Goal: Information Seeking & Learning: Learn about a topic

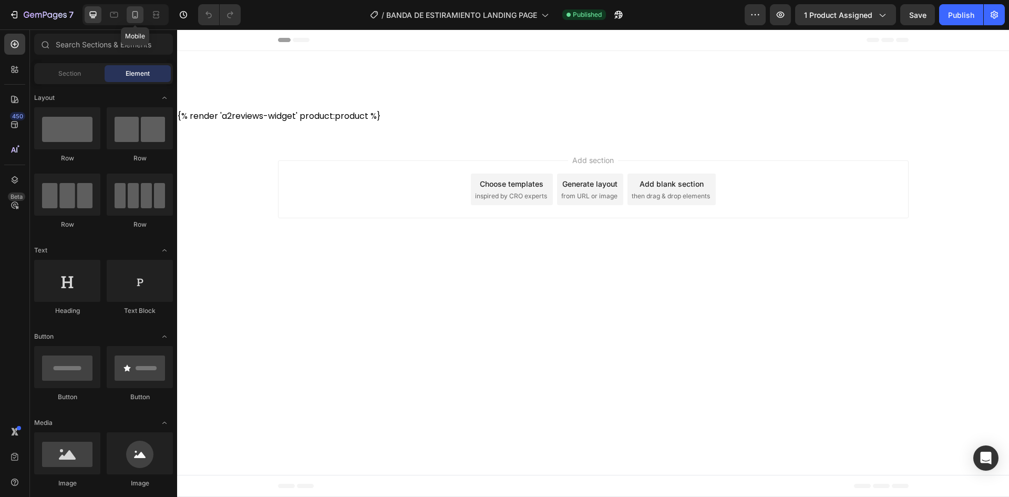
click at [140, 15] on icon at bounding box center [135, 14] width 11 height 11
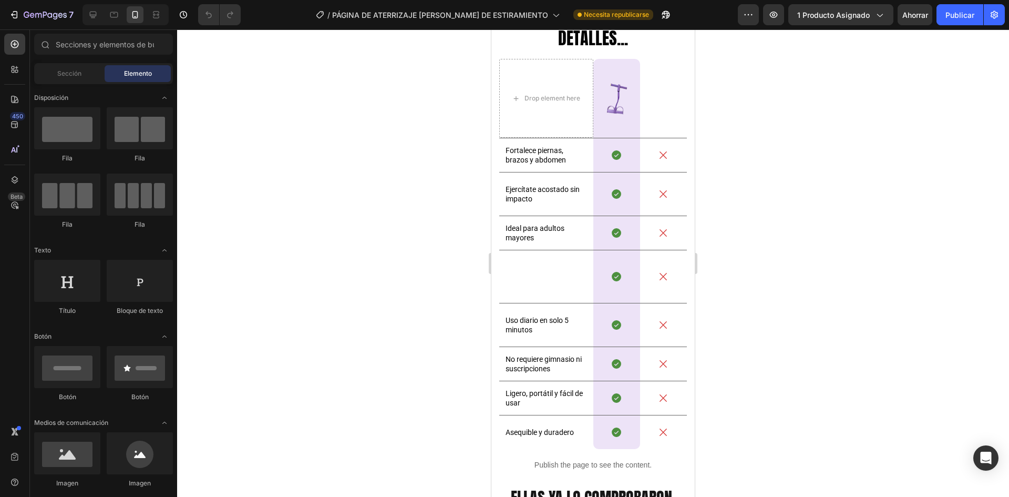
scroll to position [1956, 0]
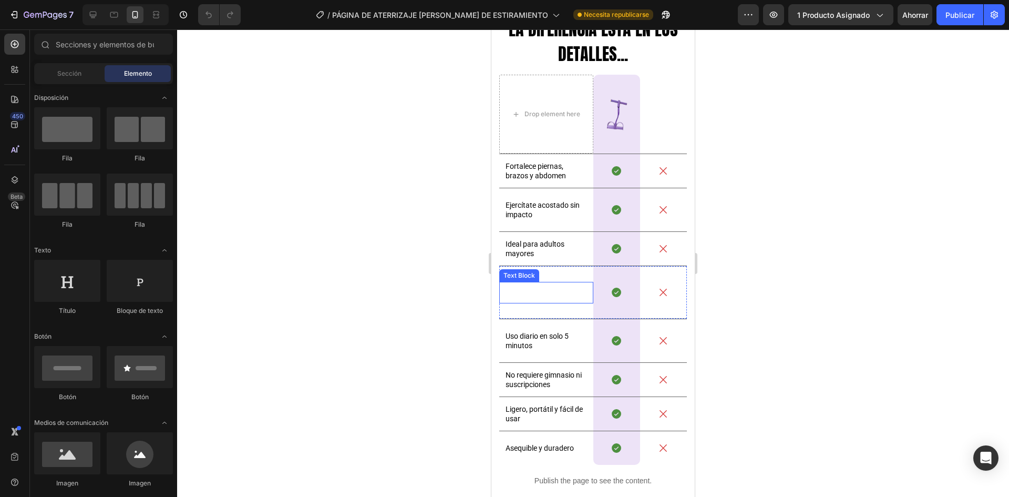
click at [530, 293] on span "Material resistente y antideslizante" at bounding box center [539, 292] width 66 height 18
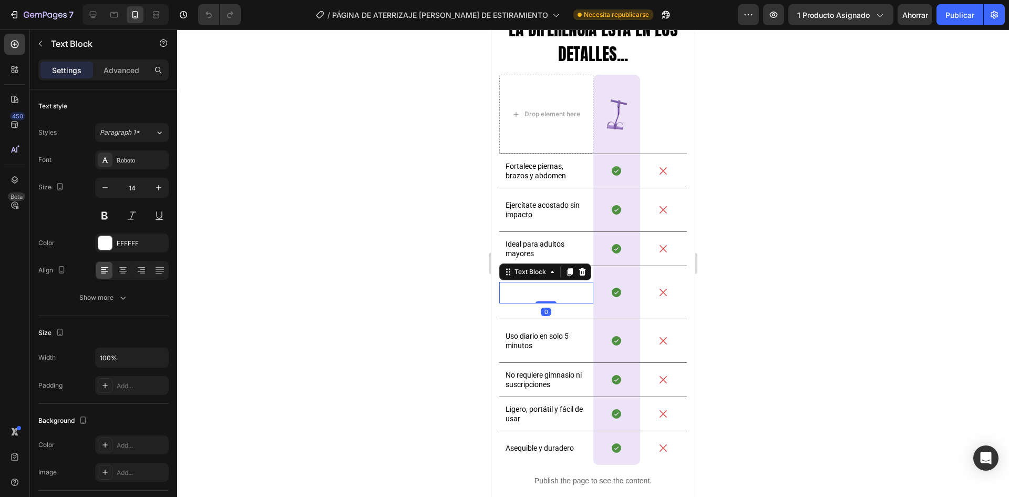
click at [530, 293] on span "Material resistente y antideslizante" at bounding box center [539, 292] width 66 height 18
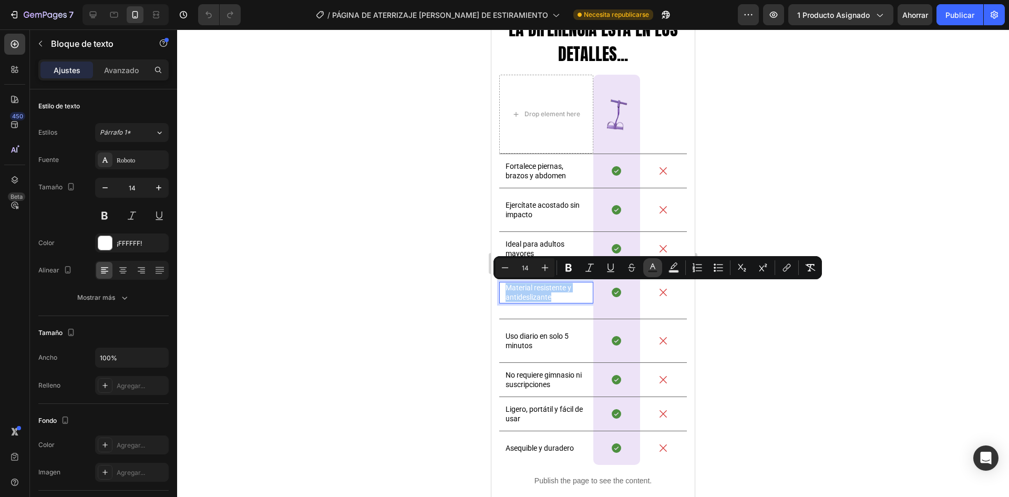
click at [658, 272] on button "Text Color" at bounding box center [652, 267] width 19 height 19
type input "FFFFFF"
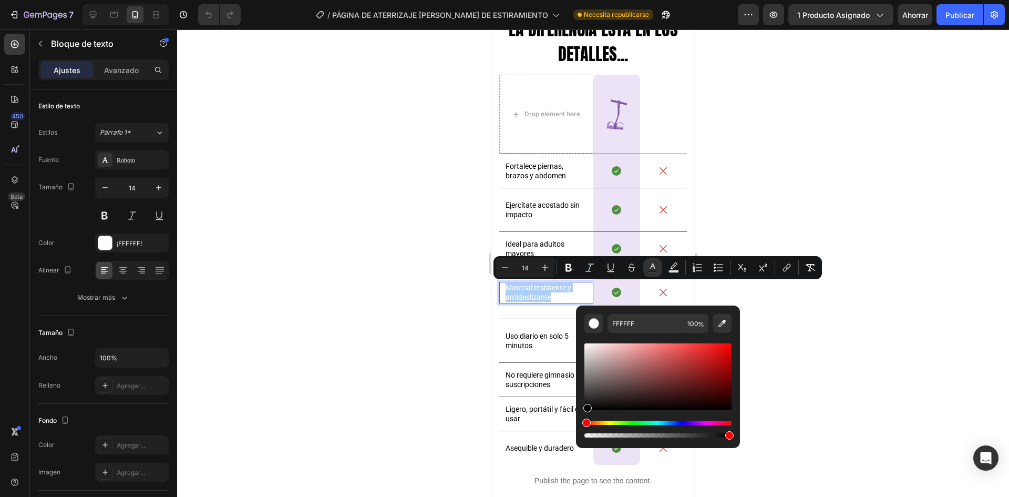
drag, startPoint x: 601, startPoint y: 362, endPoint x: 578, endPoint y: 431, distance: 73.6
click at [578, 431] on div "FFFFFF 100 %" at bounding box center [658, 372] width 164 height 134
type input "000000"
click at [790, 354] on div at bounding box center [593, 262] width 832 height 467
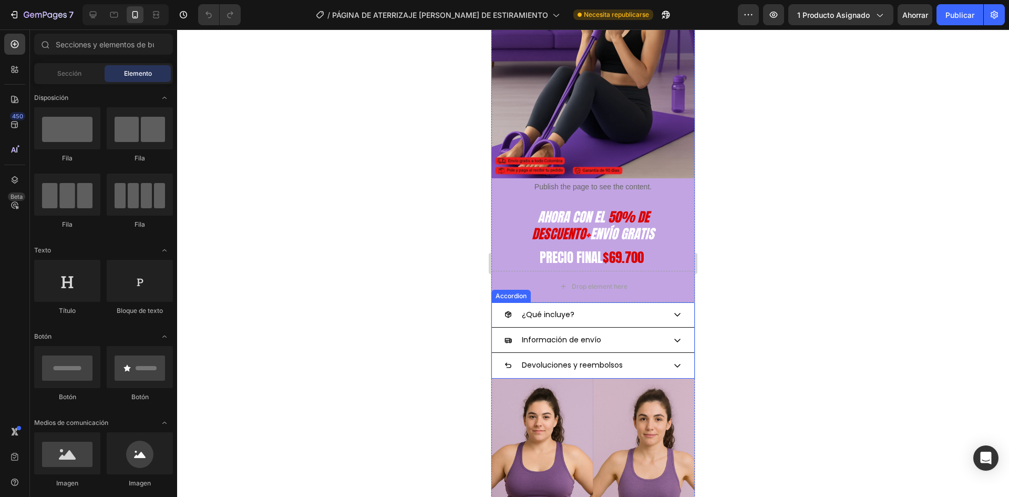
scroll to position [420, 0]
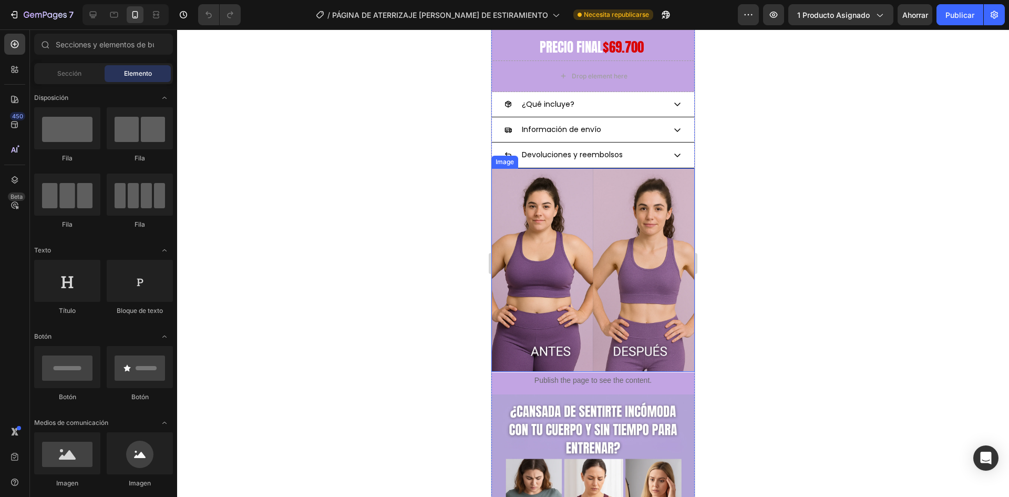
click at [581, 308] on img at bounding box center [592, 269] width 203 height 203
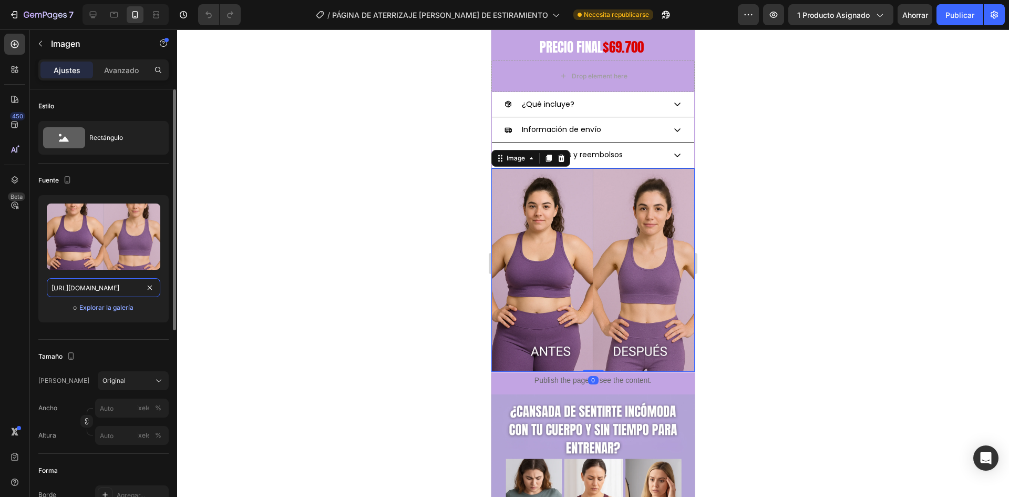
click at [105, 289] on input "https://i.ibb.co/DxWZ28j/T-tulo-primario-810-x-1200-px-1080-x-1080-px-1030-x-15…" at bounding box center [104, 287] width 114 height 19
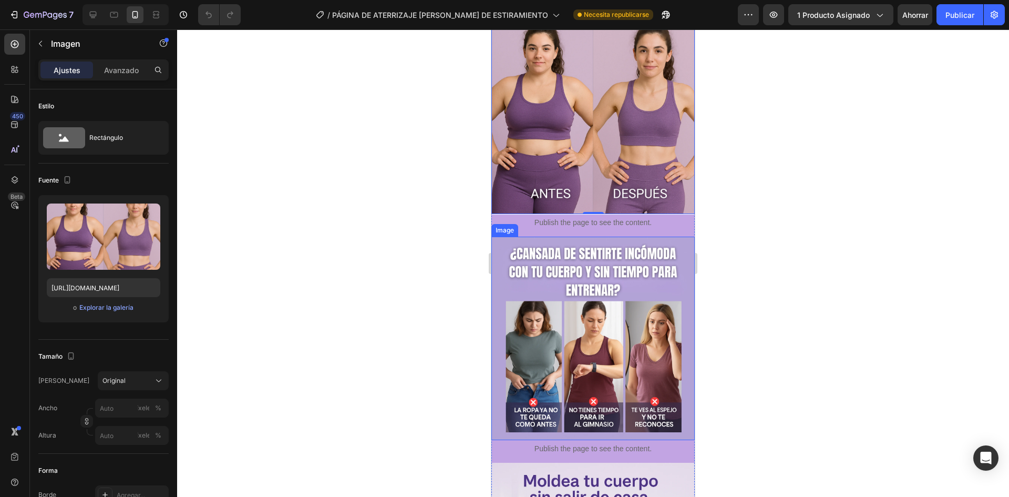
click at [584, 331] on img at bounding box center [592, 337] width 203 height 203
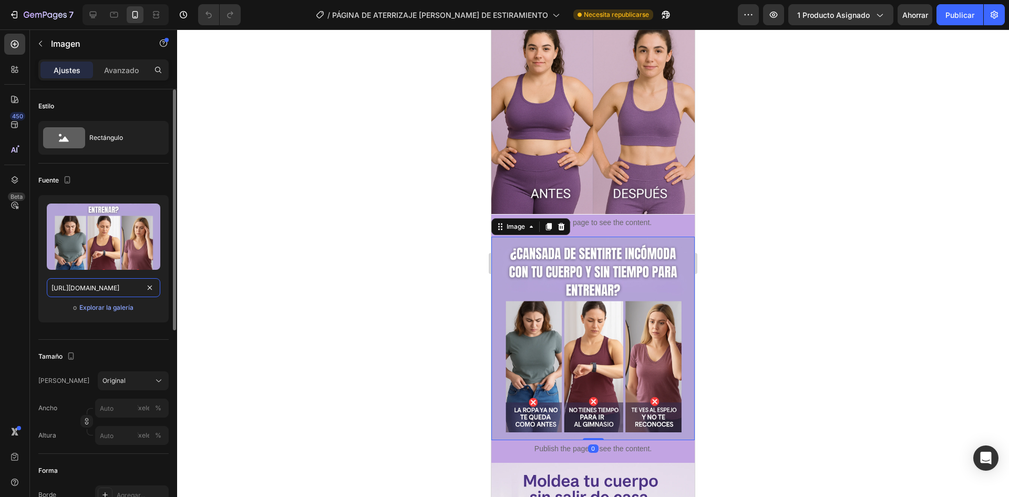
click at [101, 280] on input "https://i.ibb.co/ksvsv21G/T-tulo-primario-810-x-1200-px-1080-x-1080-px-1030-x-1…" at bounding box center [104, 287] width 114 height 19
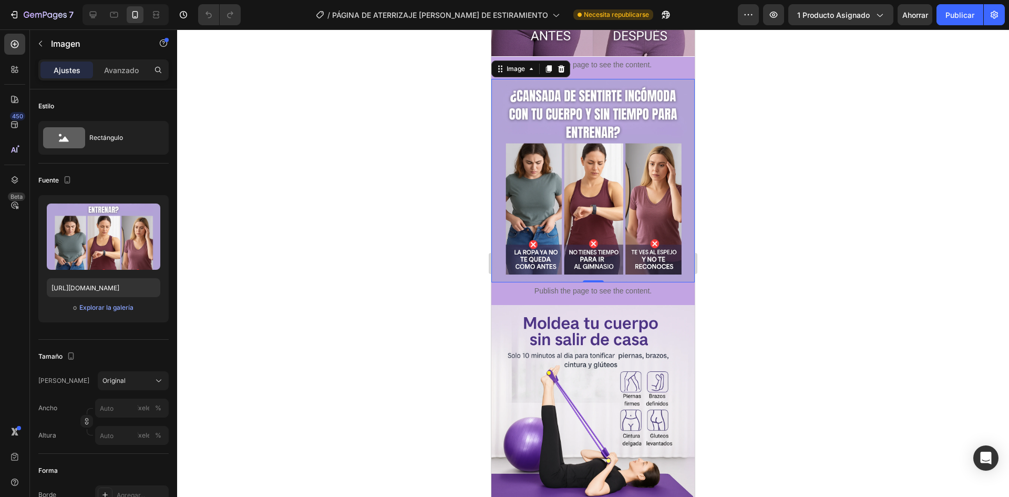
scroll to position [841, 0]
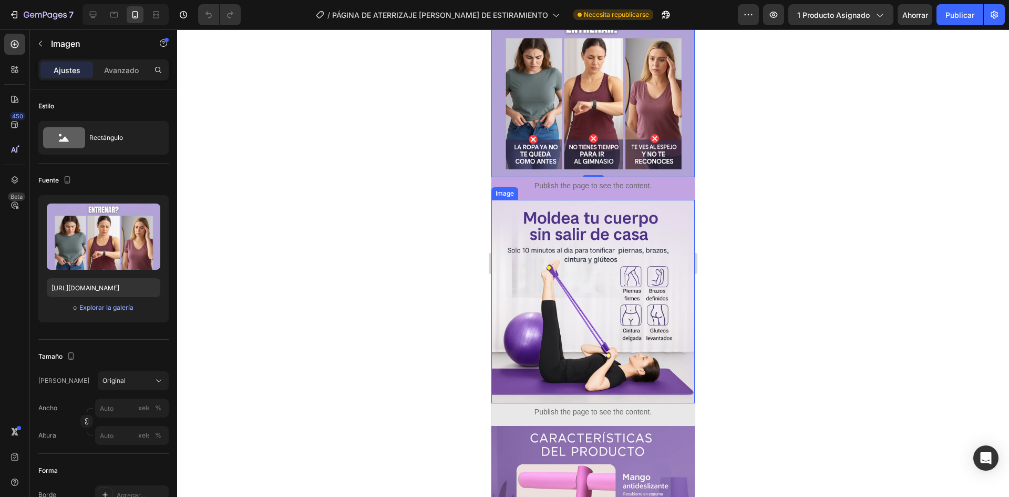
click at [578, 275] on img at bounding box center [592, 301] width 203 height 203
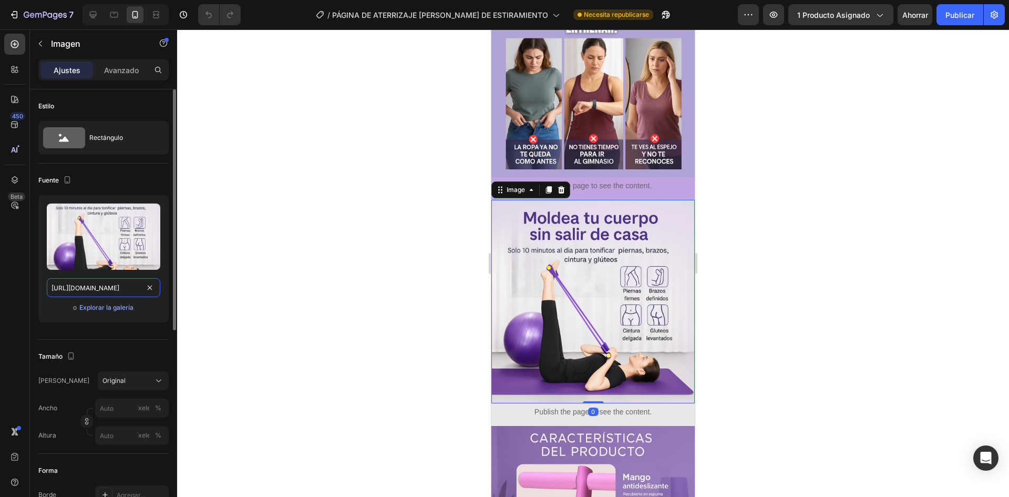
click at [87, 288] on input "https://i.ibb.co/5gktv5V1/T-tulo-primario-810-x-1200-px-1080-x-1080-px-1030-x-1…" at bounding box center [104, 287] width 114 height 19
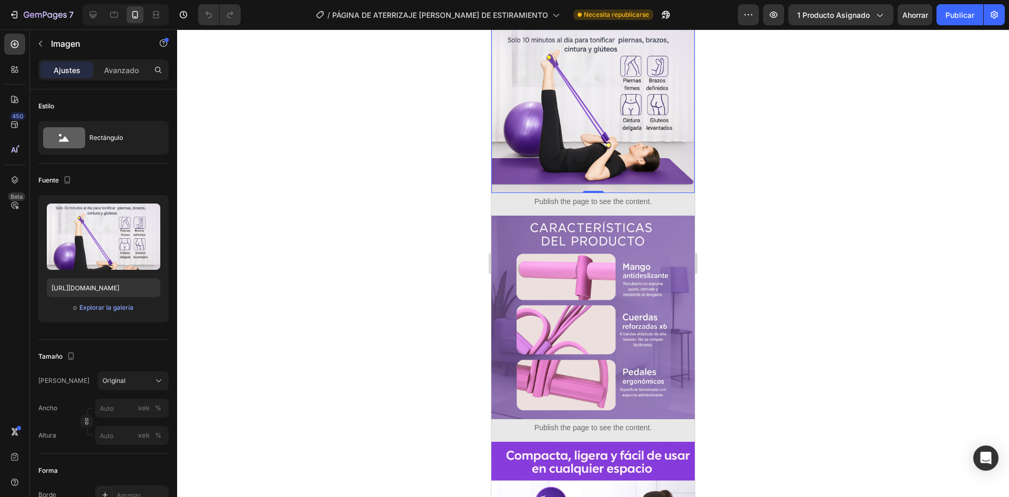
click at [589, 256] on img at bounding box center [592, 316] width 203 height 203
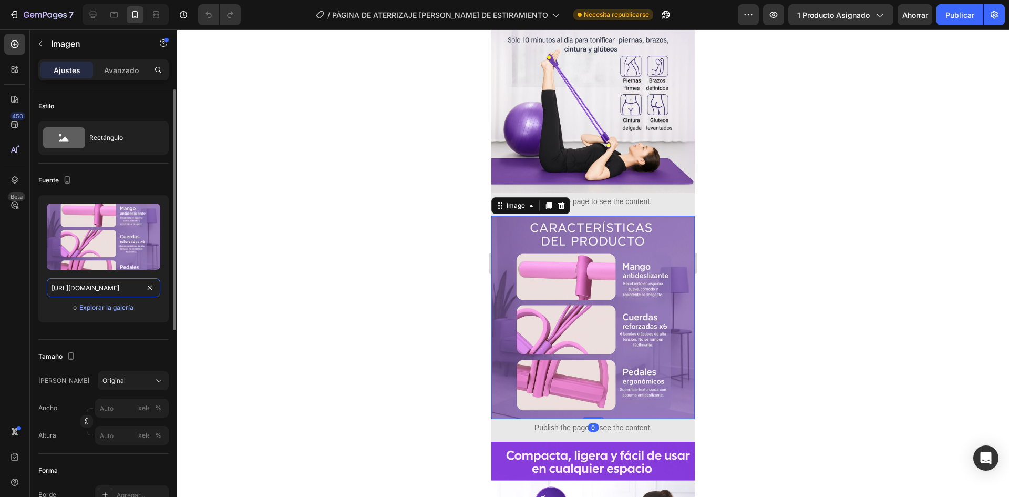
click at [100, 290] on input "https://i.ibb.co/V0mRmCWF/T-tulo-primario-810-x-1200-px-1080-x-1080-px-1030-x-1…" at bounding box center [104, 287] width 114 height 19
click at [100, 289] on input "https://i.ibb.co/V0mRmCWF/T-tulo-primario-810-x-1200-px-1080-x-1080-px-1030-x-1…" at bounding box center [104, 287] width 114 height 19
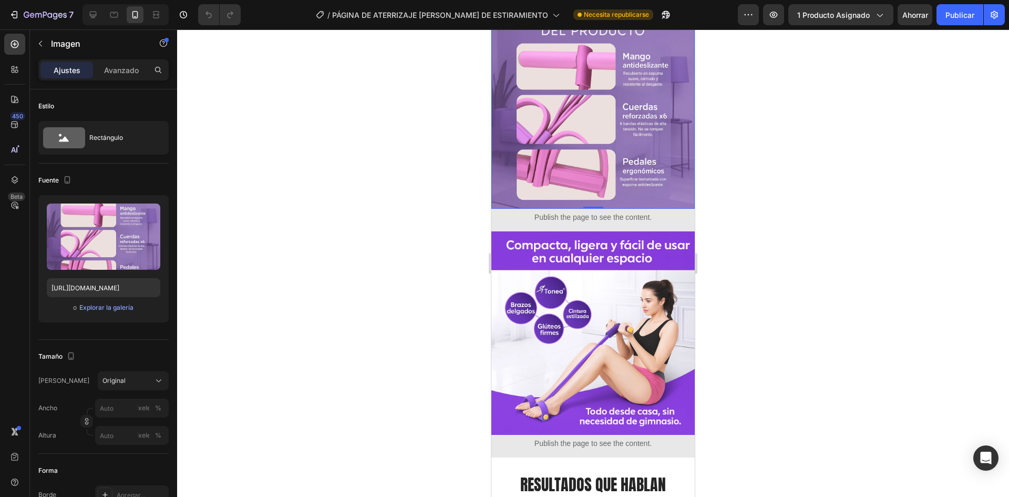
scroll to position [1314, 0]
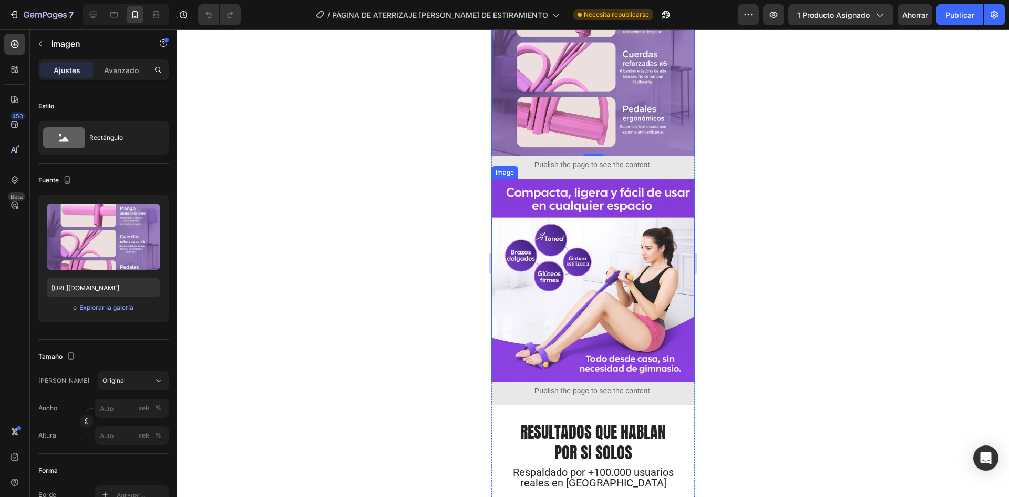
click at [638, 231] on img at bounding box center [592, 280] width 203 height 203
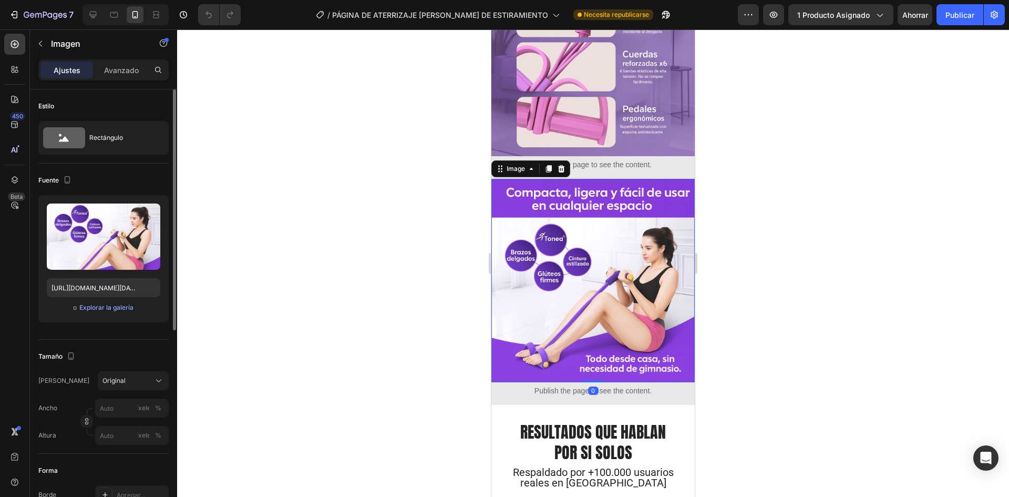
click at [76, 277] on div "Subir imagen https://i.ibb.co/bRdbTTTM/Chat-GPT-Image-21-jun-2025-03-33-39-p-m.…" at bounding box center [103, 258] width 130 height 127
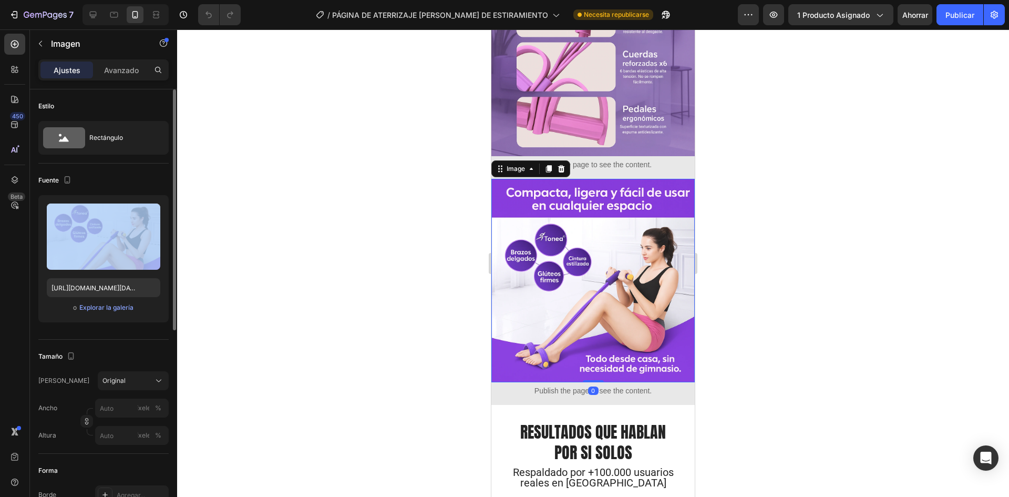
click at [76, 277] on div "Subir imagen https://i.ibb.co/bRdbTTTM/Chat-GPT-Image-21-jun-2025-03-33-39-p-m.…" at bounding box center [103, 258] width 130 height 127
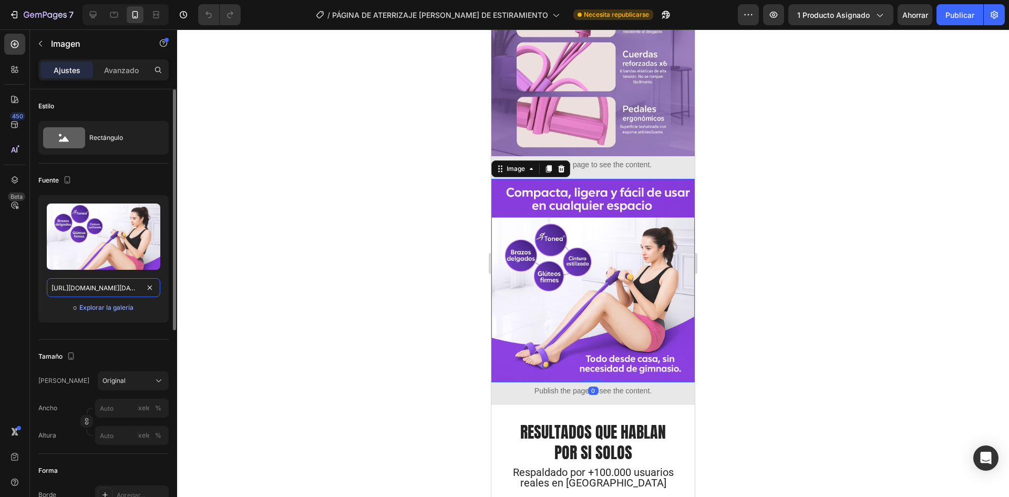
click at [80, 289] on input "https://i.ibb.co/bRdbTTTM/Chat-GPT-Image-21-jun-2025-03-33-39-p-m.webp" at bounding box center [104, 287] width 114 height 19
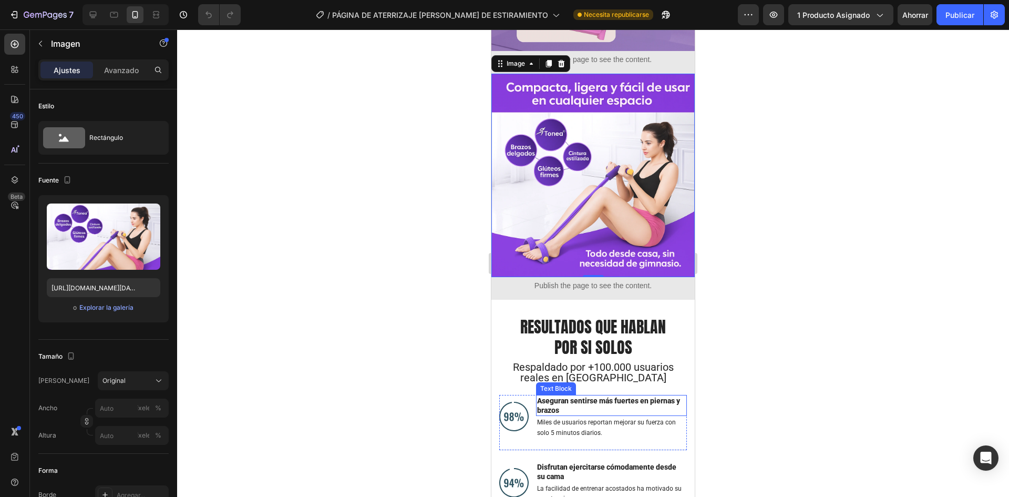
scroll to position [1577, 0]
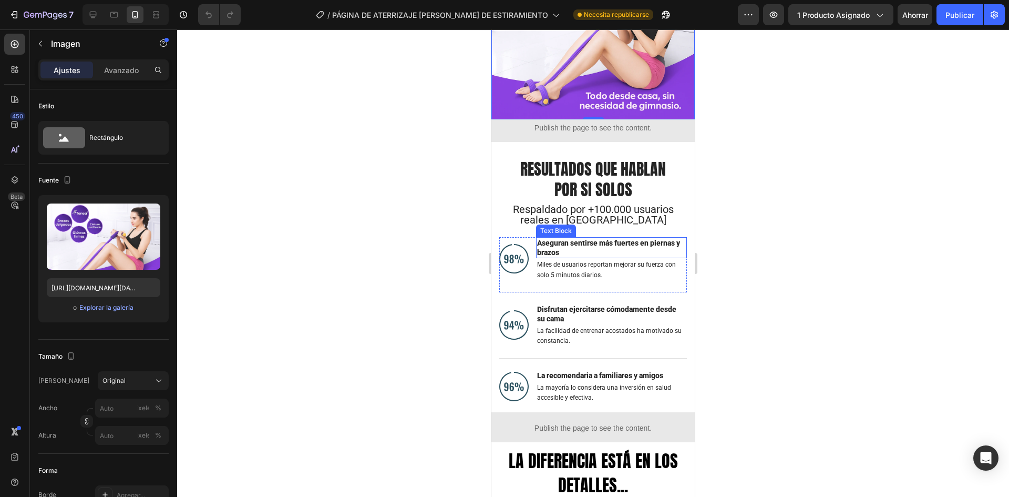
click at [559, 303] on div "Image Disfrutan ejercitarse cómodamente desde su cama Text Block La facilidad d…" at bounding box center [593, 330] width 188 height 55
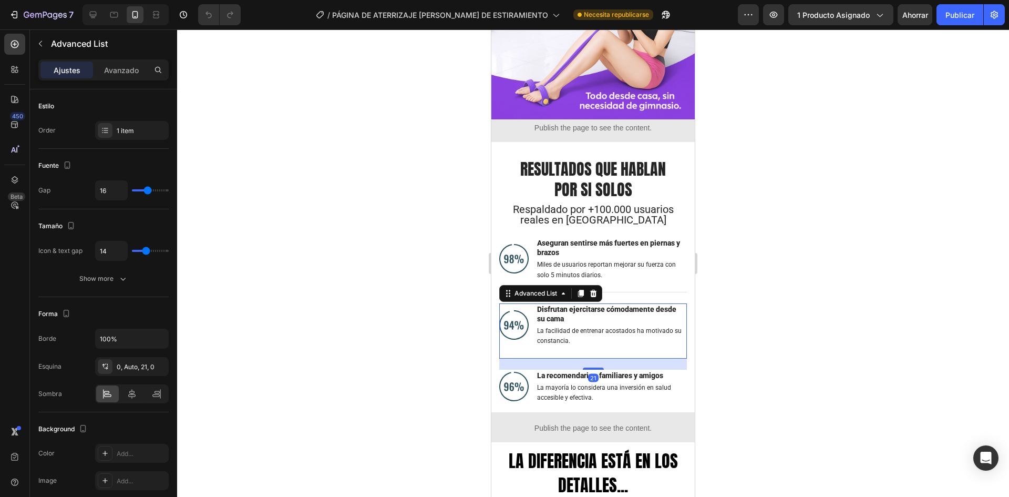
click at [559, 303] on div "Image Disfrutan ejercitarse cómodamente desde su cama Text Block La facilidad d…" at bounding box center [593, 330] width 188 height 55
click at [561, 247] on div "Text Block" at bounding box center [556, 251] width 36 height 9
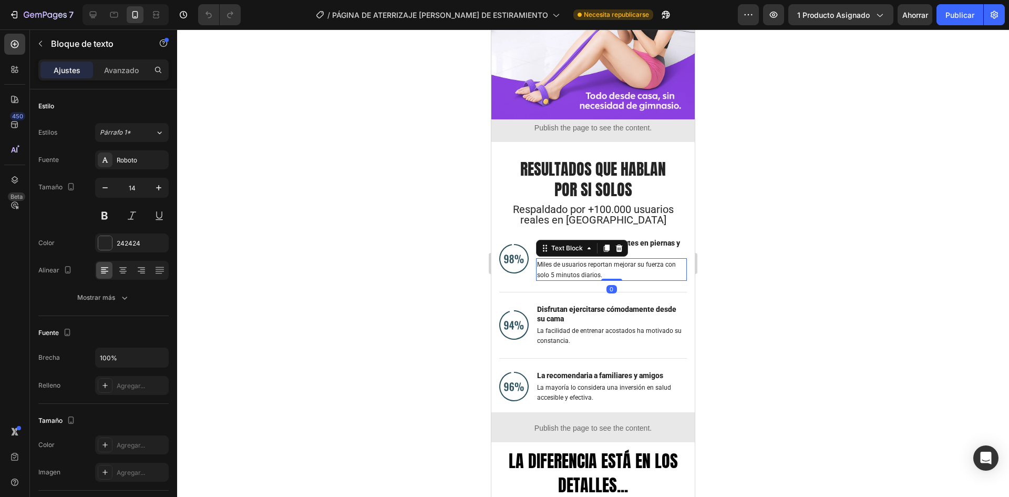
click at [595, 240] on div "Text Block" at bounding box center [582, 248] width 92 height 17
drag, startPoint x: 749, startPoint y: 226, endPoint x: 714, endPoint y: 225, distance: 34.7
click at [750, 226] on div at bounding box center [593, 262] width 832 height 467
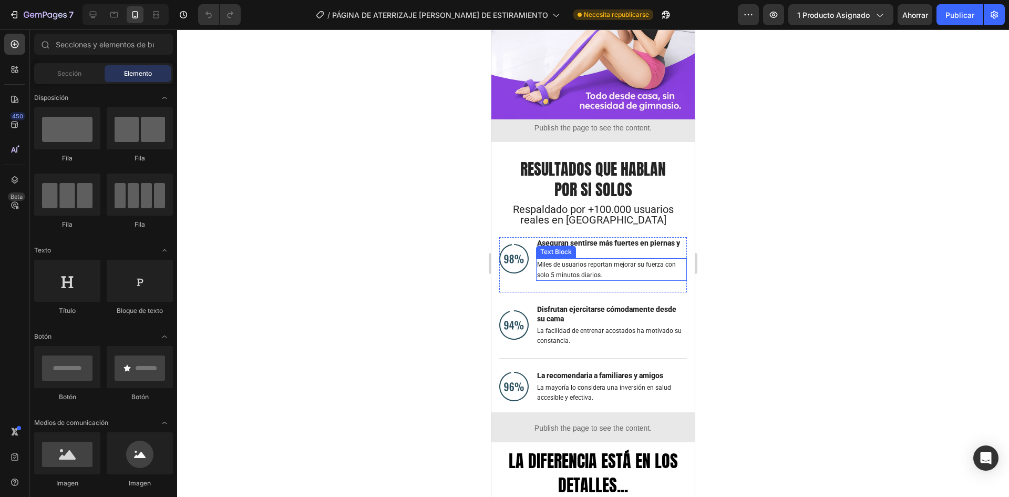
click at [637, 238] on p "Aseguran sentirse más fuertes en piernas y brazos" at bounding box center [611, 247] width 149 height 19
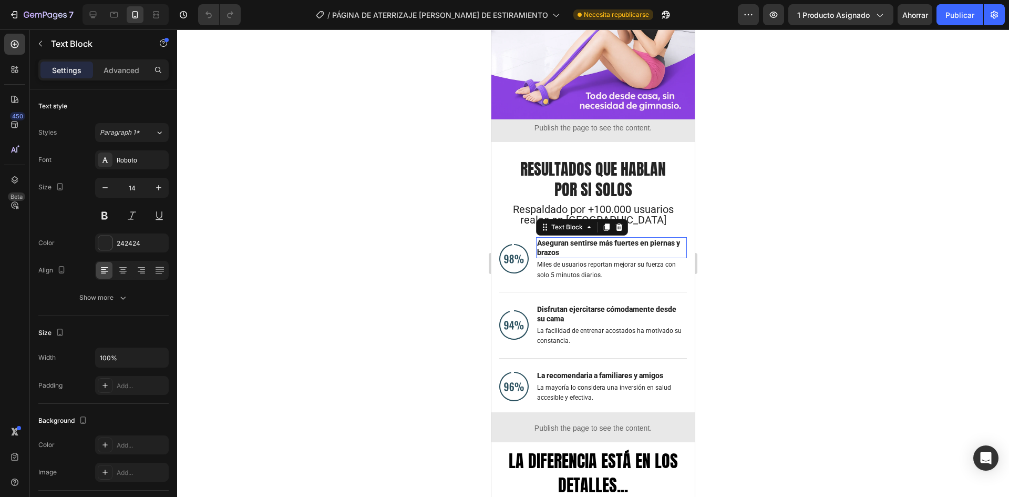
click at [637, 238] on p "Aseguran sentirse más fuertes en piernas y brazos" at bounding box center [611, 247] width 149 height 19
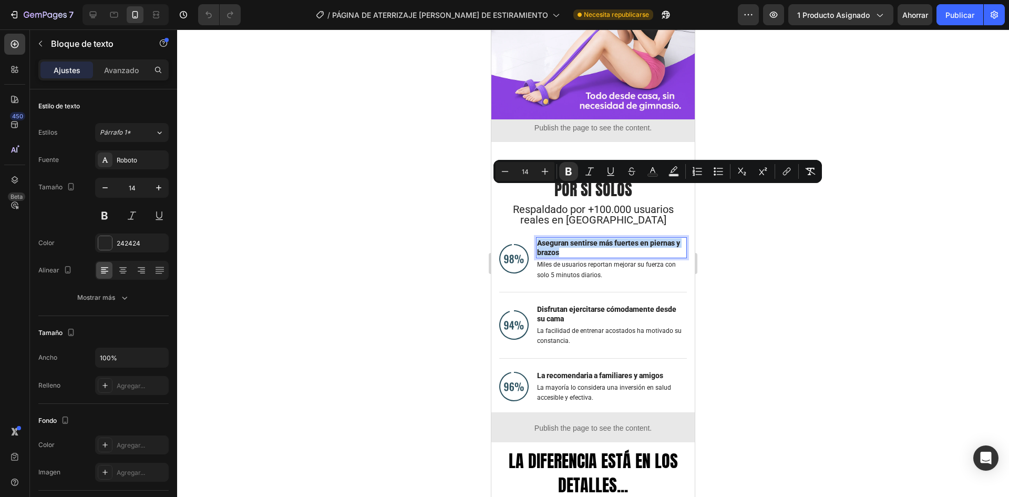
copy strong "Aseguran sentirse más fuertes en piernas y brazos"
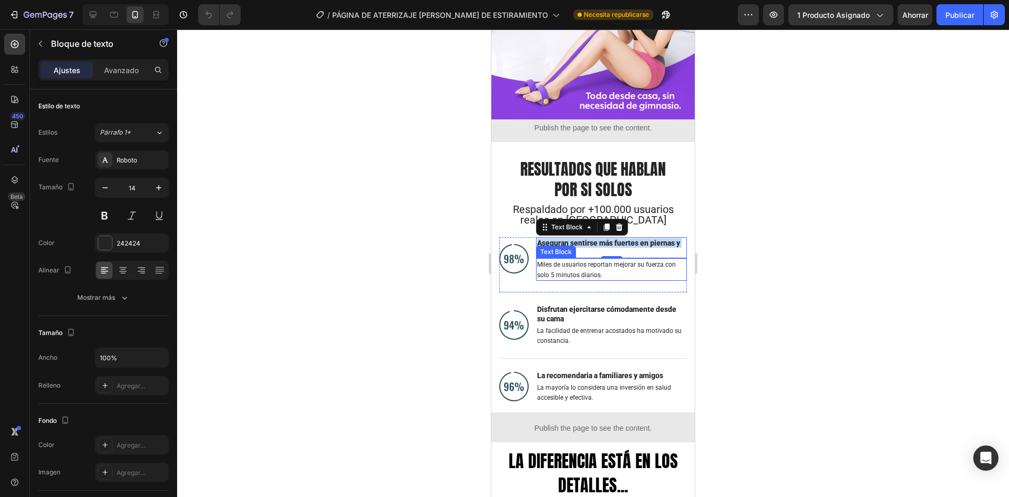
click at [573, 261] on span "Miles de usuarios reportan mejorar su fuerza con solo 5 minutos diarios." at bounding box center [606, 269] width 139 height 17
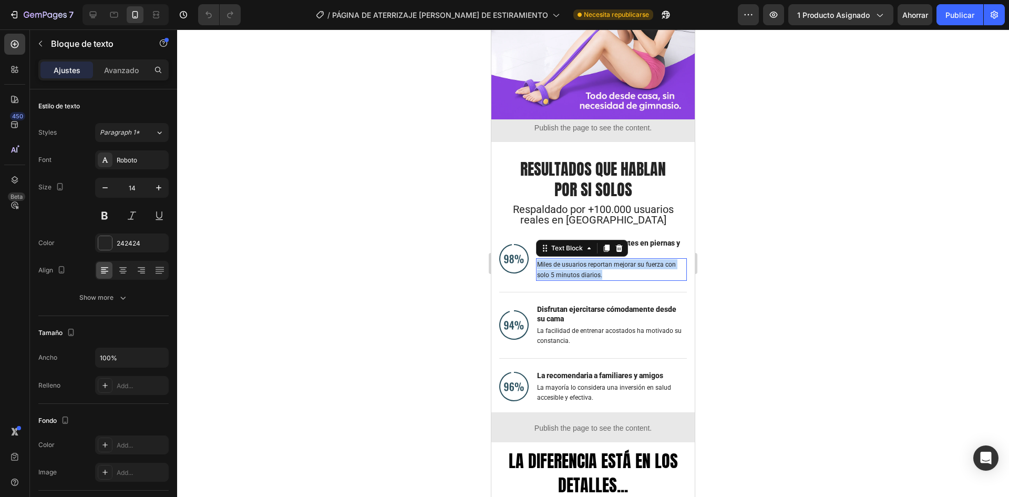
click at [573, 261] on span "Miles de usuarios reportan mejorar su fuerza con solo 5 minutos diarios." at bounding box center [606, 269] width 139 height 17
copy span "Miles de usuarios reportan mejorar su fuerza con solo 5 minutos diarios."
click at [562, 305] on strong "Disfrutan ejercitarse cómodamente desde su cama" at bounding box center [606, 314] width 139 height 18
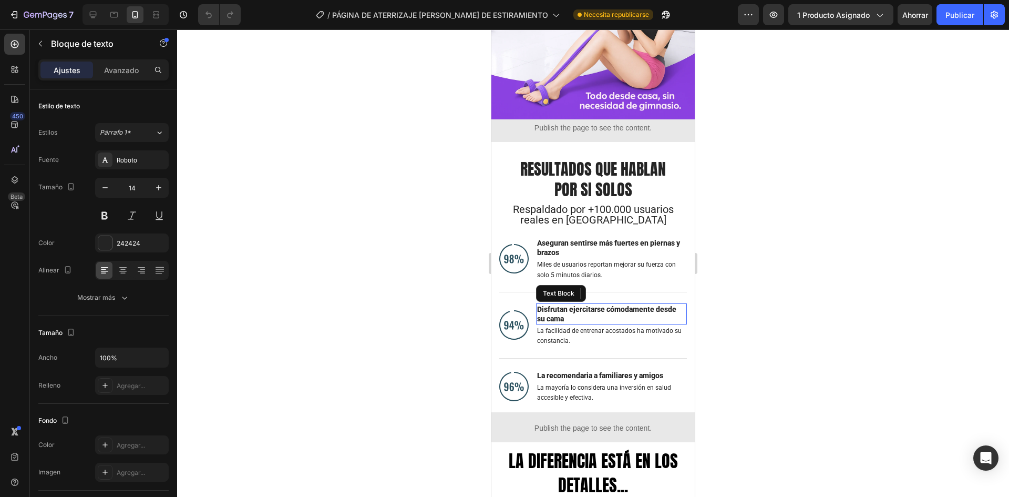
click at [562, 305] on strong "Disfrutan ejercitarse cómodamente desde su cama" at bounding box center [606, 314] width 139 height 18
copy strong "Disfrutan ejercitarse cómodamente desde su cama"
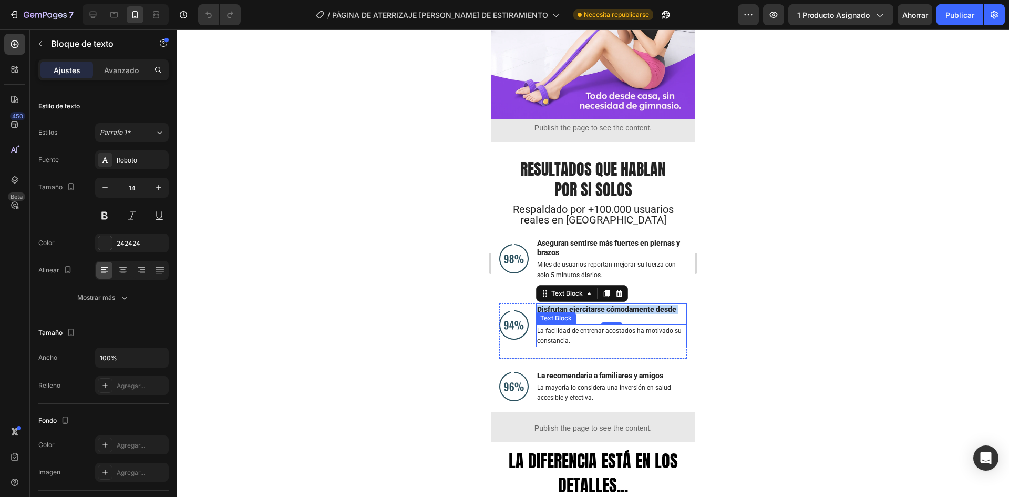
click at [553, 327] on span "La facilidad de entrenar acostados ha motivado su constancia." at bounding box center [609, 335] width 145 height 17
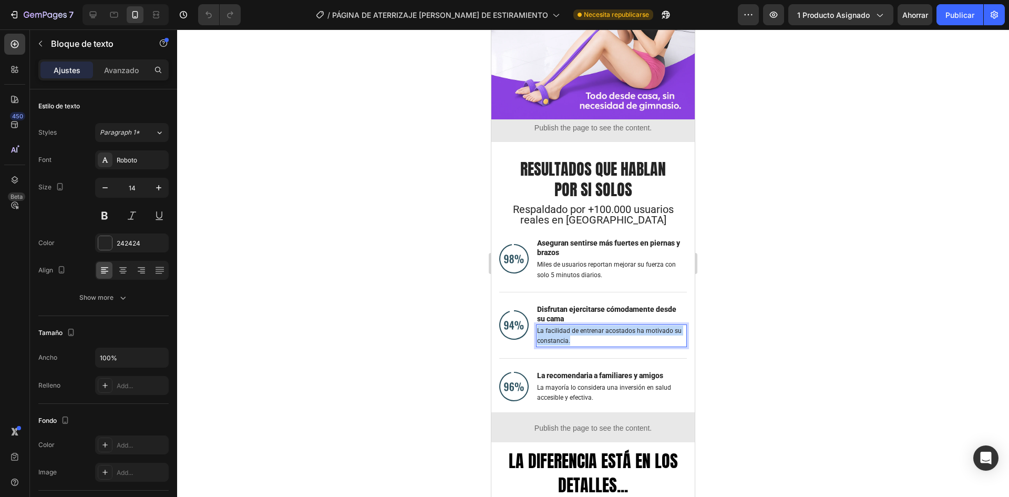
drag, startPoint x: 554, startPoint y: 286, endPoint x: 618, endPoint y: 314, distance: 69.9
click at [554, 327] on span "La facilidad de entrenar acostados ha motivado su constancia." at bounding box center [609, 335] width 145 height 17
copy span "La facilidad de entrenar acostados ha motivado su constancia."
click at [612, 371] on strong "La recomendaria a familiares y amigos" at bounding box center [600, 375] width 126 height 8
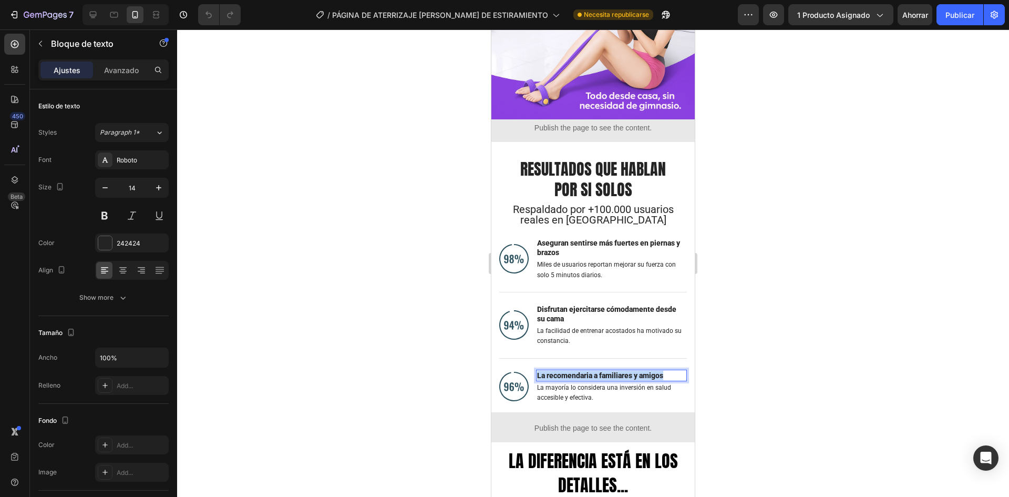
drag, startPoint x: 612, startPoint y: 325, endPoint x: 969, endPoint y: 373, distance: 360.0
click at [612, 371] on strong "La recomendaria a familiares y amigos" at bounding box center [600, 375] width 126 height 8
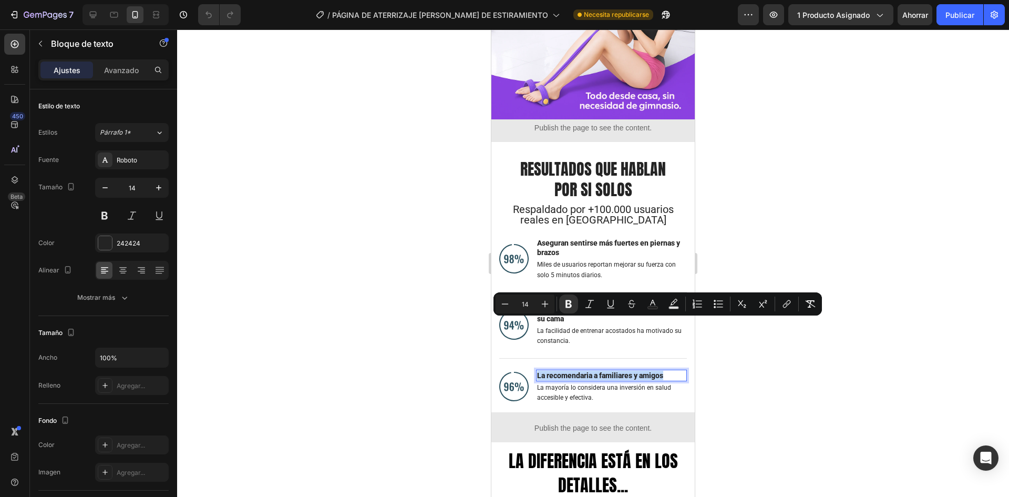
copy strong "La recomendaria a familiares y amigos"
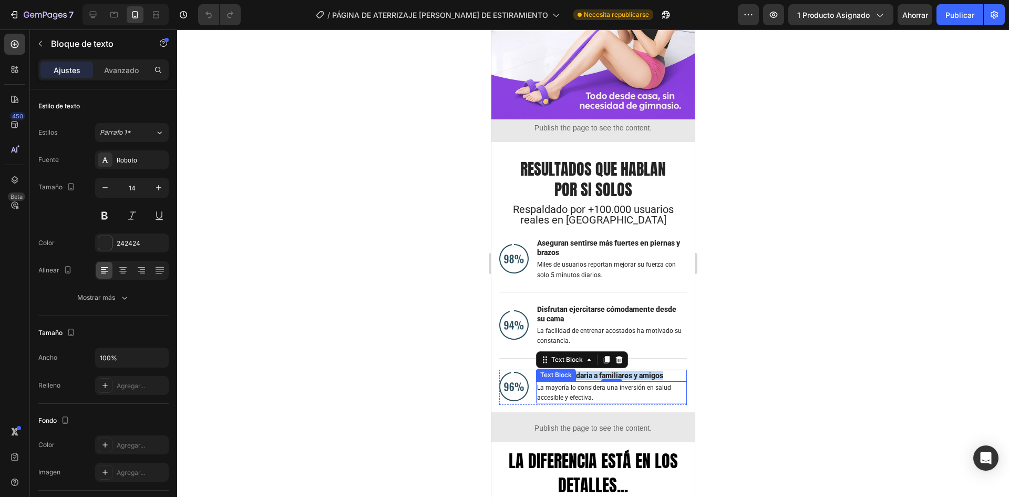
click at [596, 382] on p "La mayoría lo considera una inversión en salud accesible y efectiva." at bounding box center [611, 392] width 149 height 20
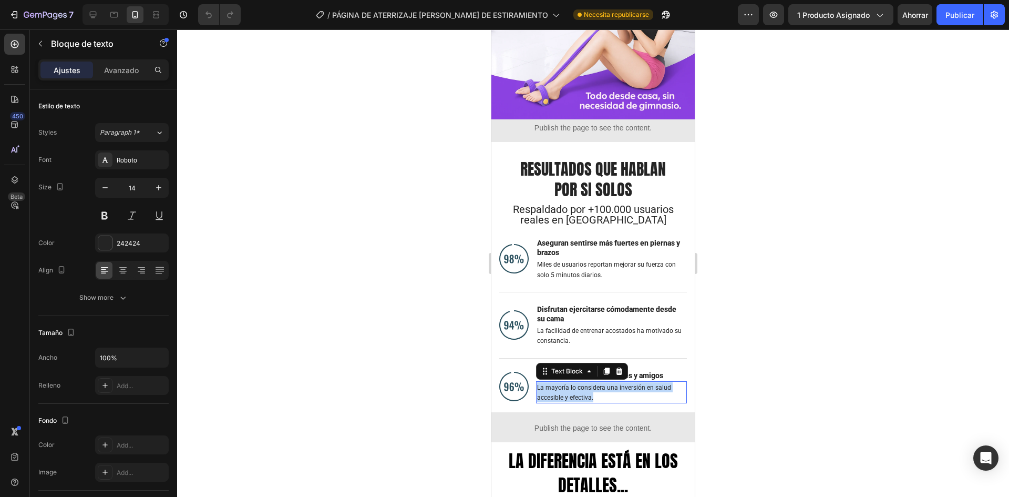
click at [596, 382] on p "La mayoría lo considera una inversión en salud accesible y efectiva." at bounding box center [611, 392] width 149 height 20
copy span "La mayoría lo considera una inversión en salud accesible y efectiva."
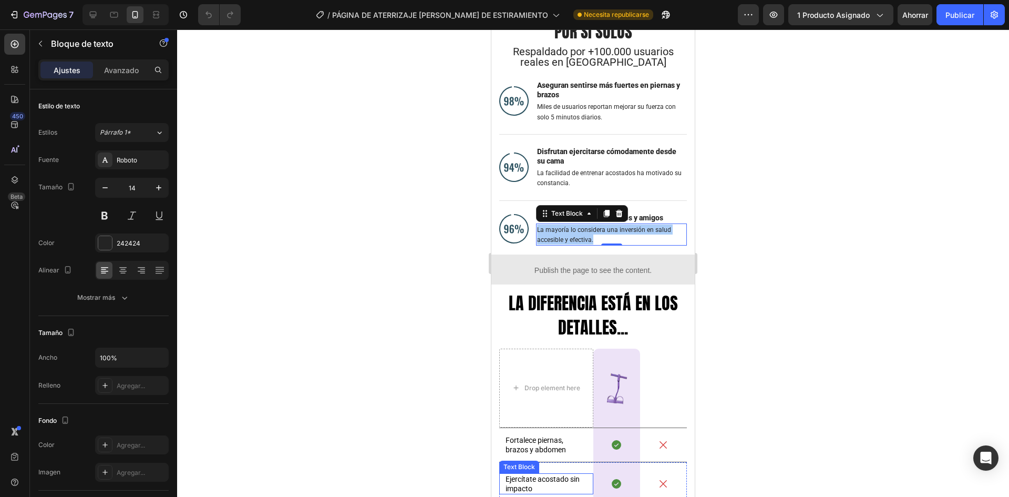
scroll to position [1892, 0]
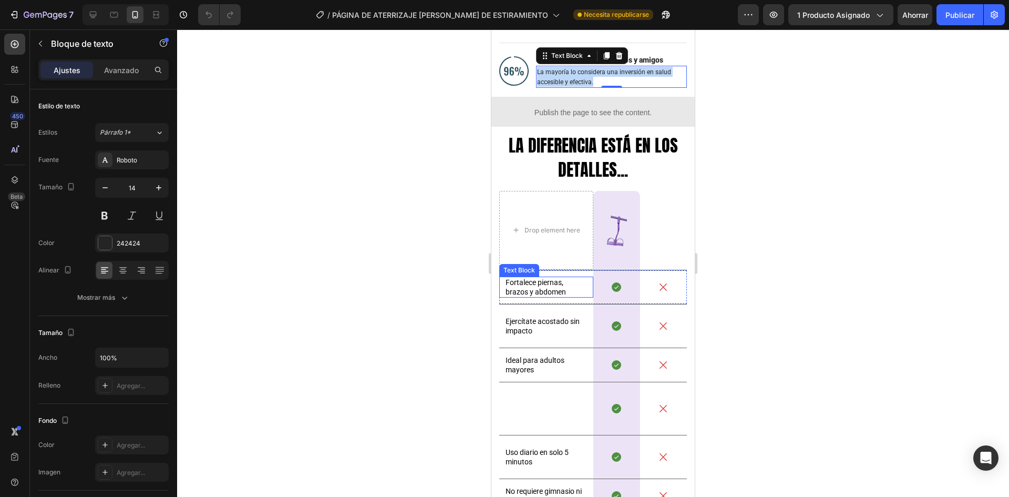
click at [539, 277] on p "Fortalece piernas, brazos y abdomen" at bounding box center [546, 286] width 81 height 19
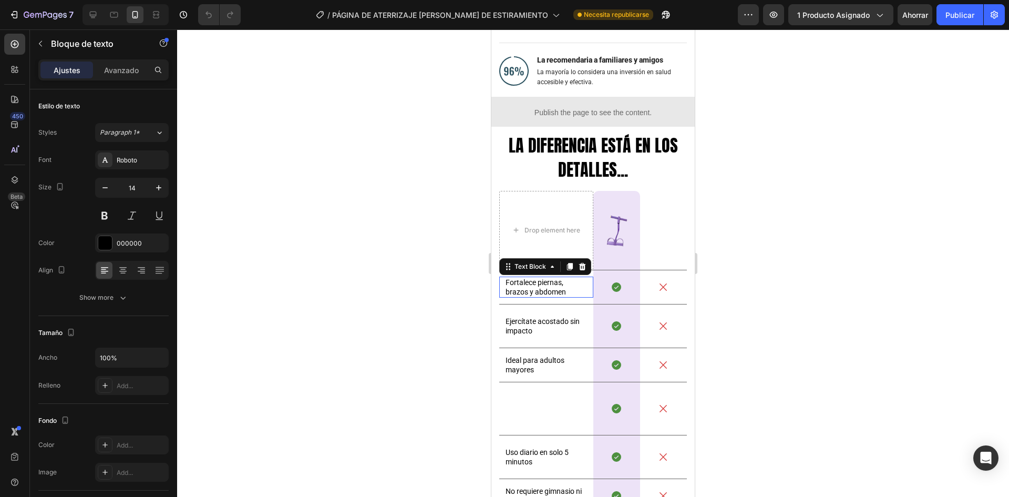
click at [539, 277] on p "Fortalece piernas, brazos y abdomen" at bounding box center [546, 286] width 81 height 19
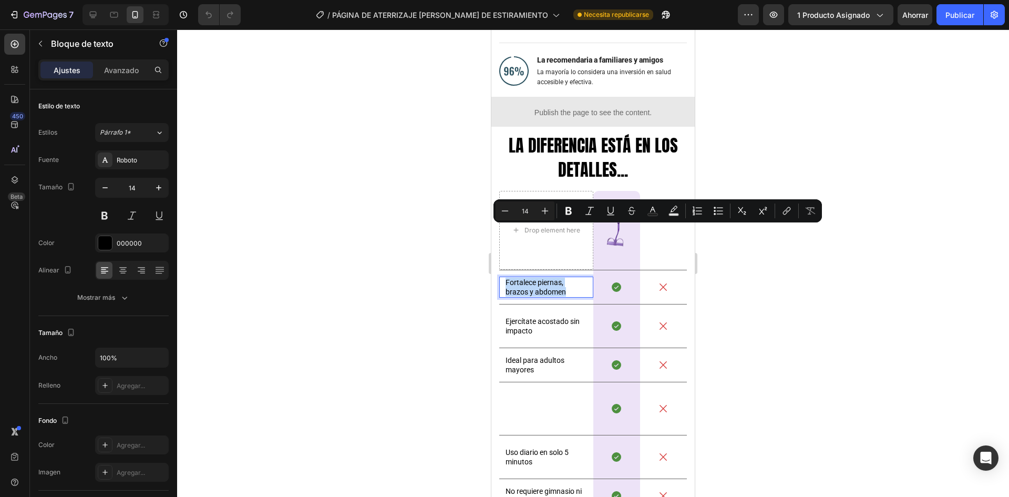
copy p "Fortalece piernas, brazos y abdomen"
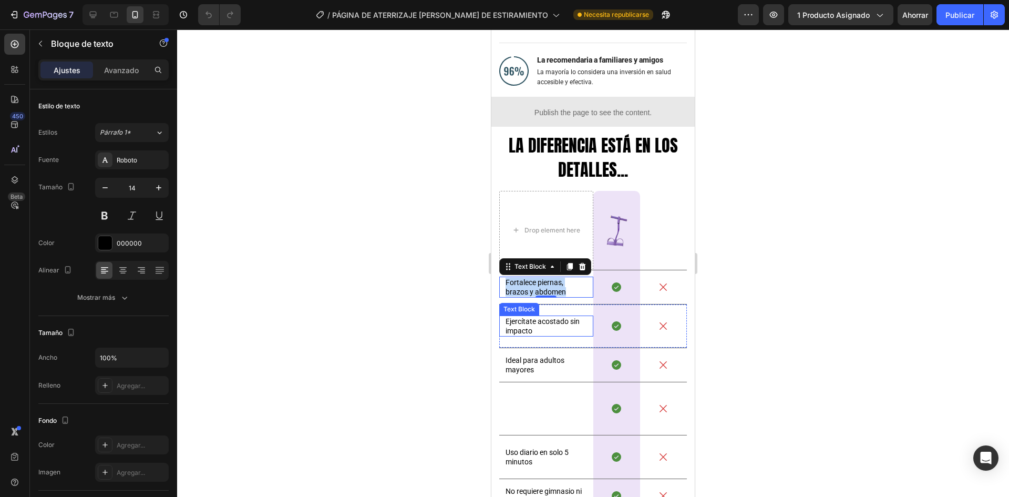
click at [540, 316] on p "Ejercítate acostado sin impacto" at bounding box center [546, 325] width 81 height 19
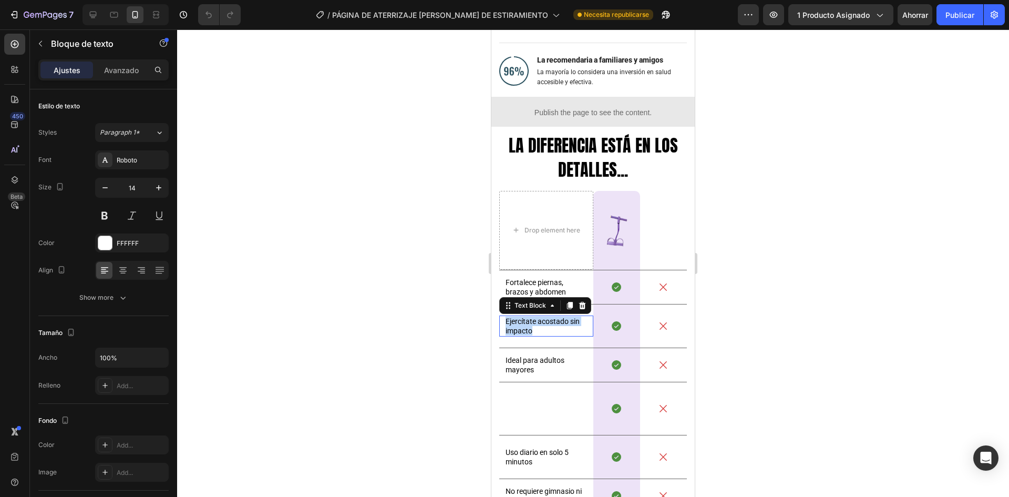
click at [540, 316] on p "Ejercítate acostado sin impacto" at bounding box center [546, 325] width 81 height 19
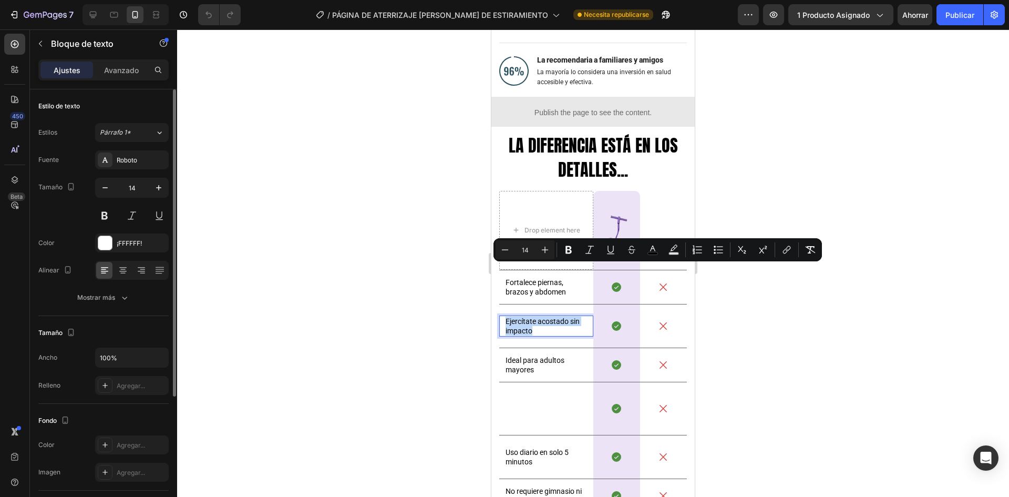
copy span "Ejercítate acostado sin impacto"
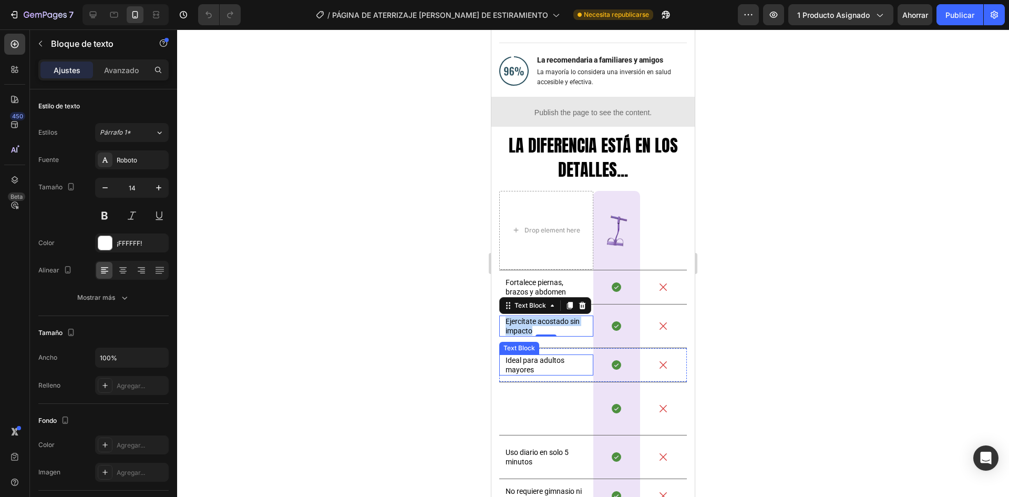
click at [527, 356] on span "Ideal para adultos mayores" at bounding box center [535, 365] width 59 height 18
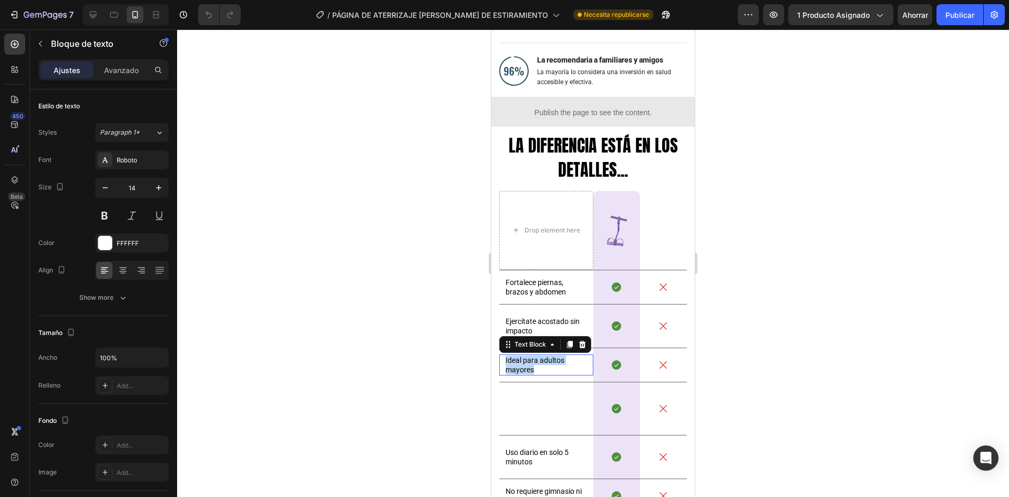
click at [527, 356] on span "Ideal para adultos mayores" at bounding box center [535, 365] width 59 height 18
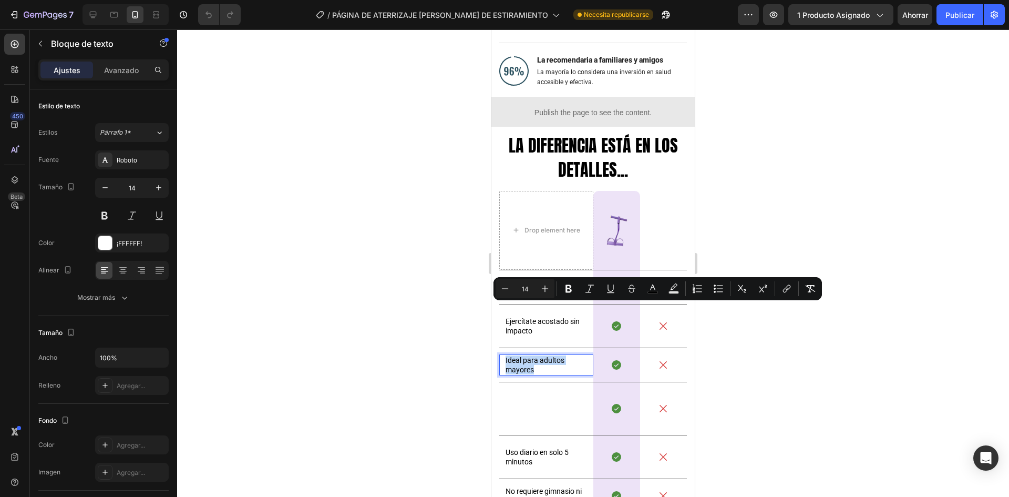
copy span "Ideal para adultos mayores"
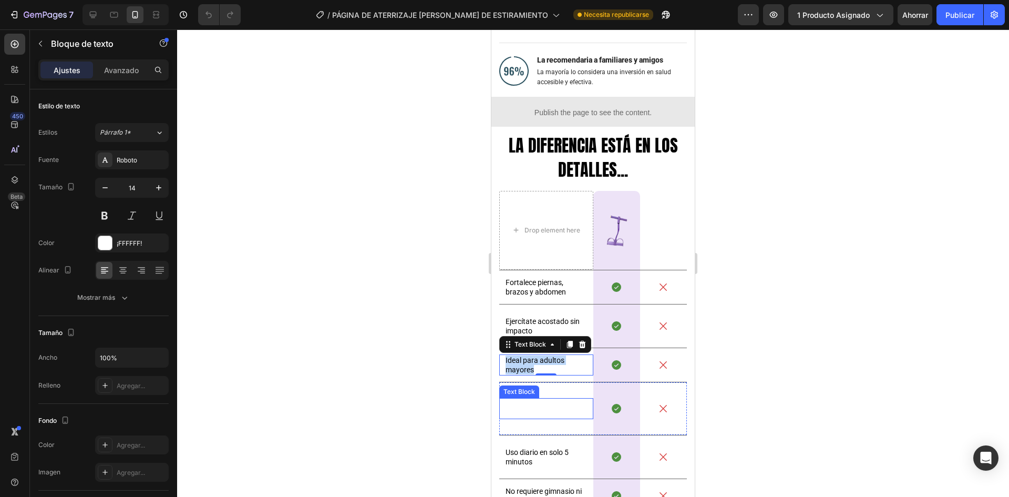
click at [529, 399] on span "Material resistente y antideslizante" at bounding box center [539, 408] width 66 height 18
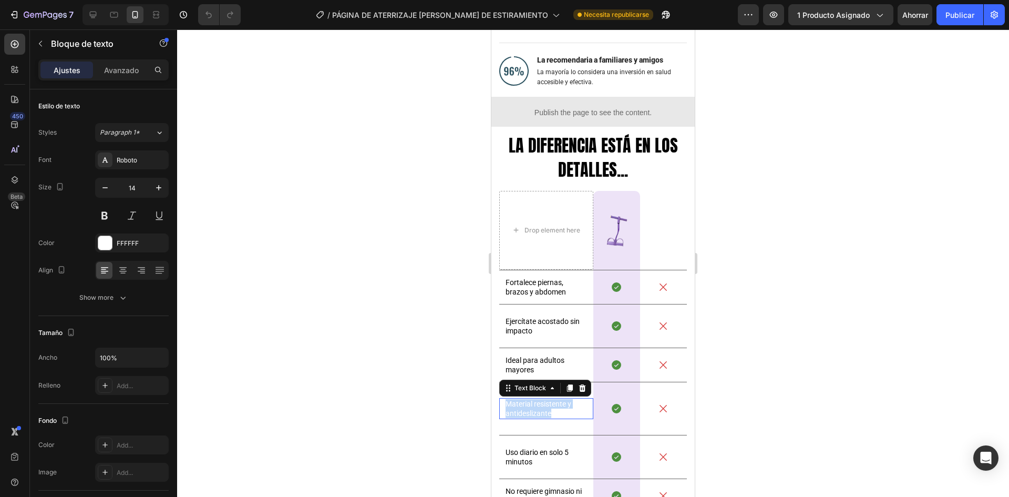
click at [529, 399] on span "Material resistente y antideslizante" at bounding box center [539, 408] width 66 height 18
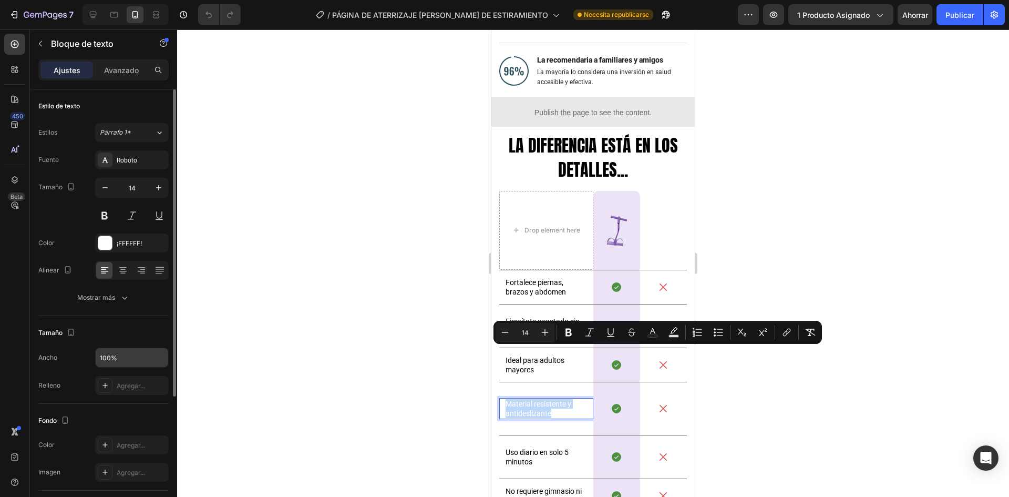
copy span "Material resistente y antideslizante"
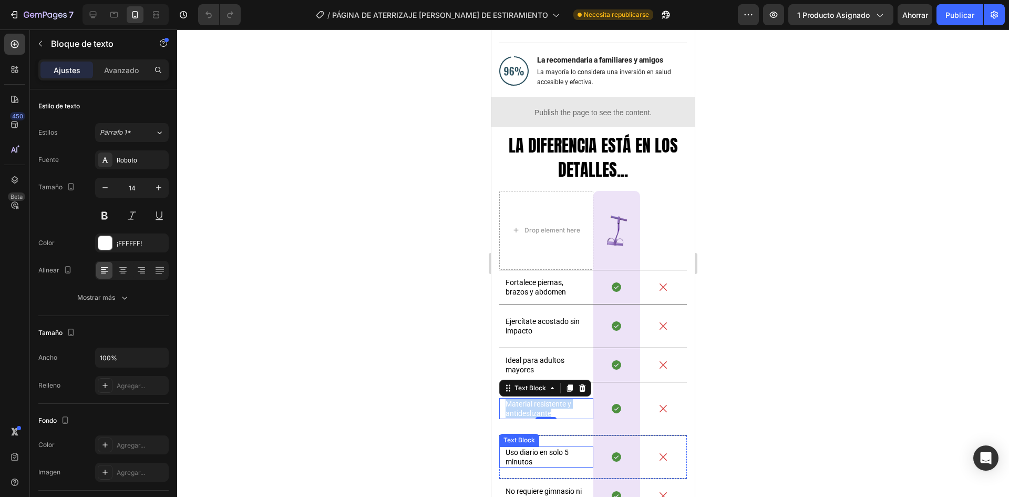
click at [538, 447] on p "Uso diario en solo 5 minutos" at bounding box center [546, 456] width 81 height 19
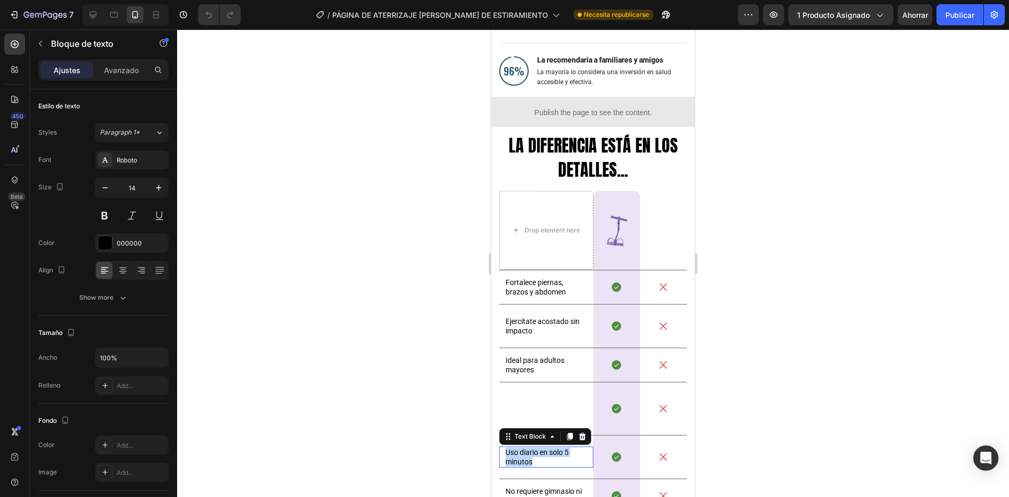
click at [538, 447] on p "Uso diario en solo 5 minutos" at bounding box center [546, 456] width 81 height 19
click at [537, 487] on span "No requiere gimnasio ni suscripciones" at bounding box center [544, 496] width 76 height 18
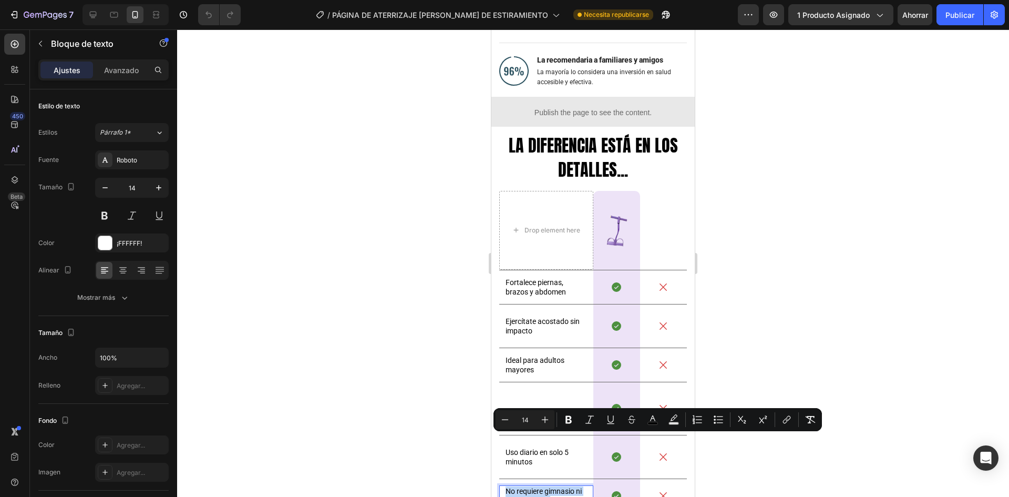
click at [537, 487] on span "No requiere gimnasio ni suscripciones" at bounding box center [544, 496] width 76 height 18
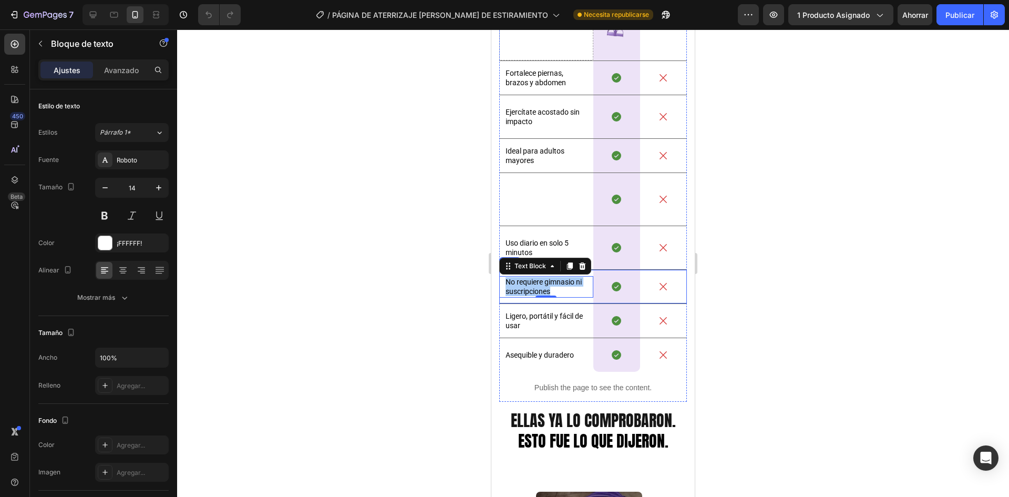
scroll to position [2102, 0]
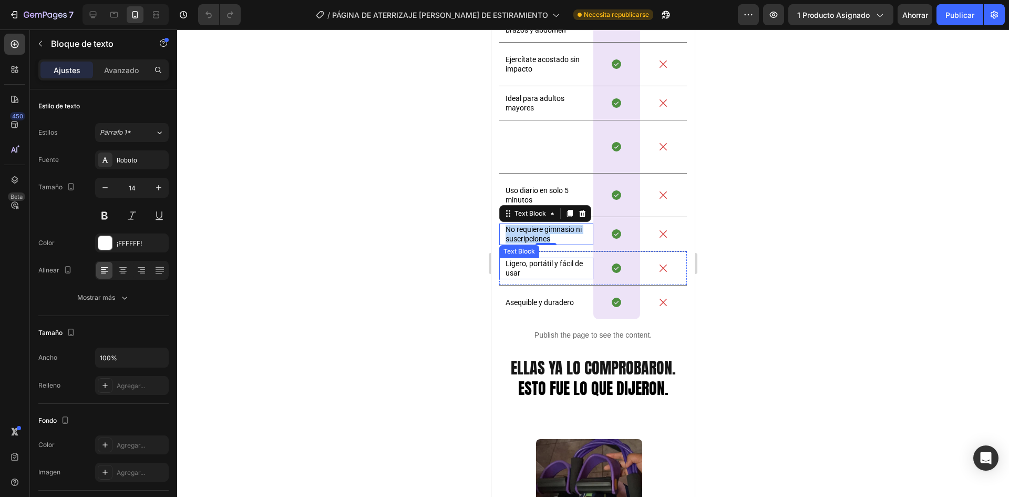
click at [532, 268] on p "Ligero, portátil y fácil de usar" at bounding box center [546, 268] width 81 height 19
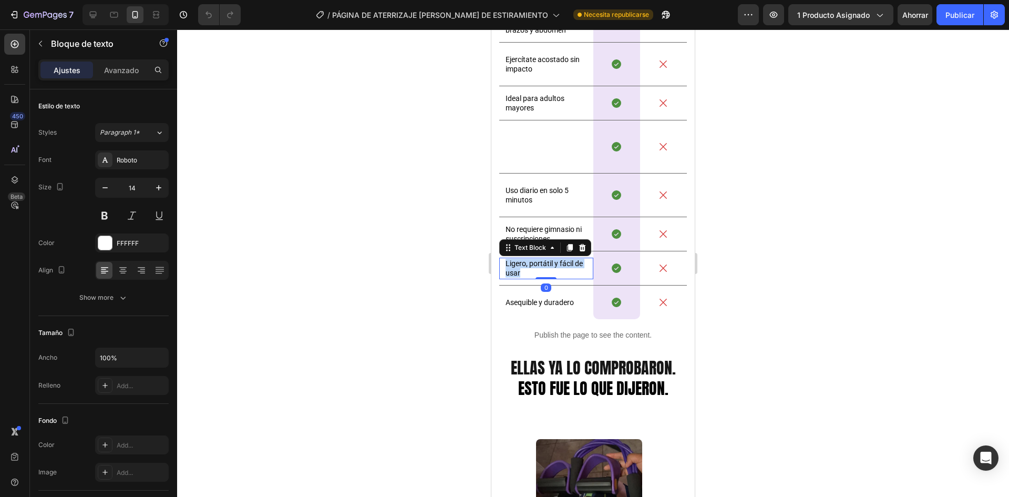
drag, startPoint x: 532, startPoint y: 268, endPoint x: 911, endPoint y: 338, distance: 385.3
click at [532, 268] on p "Ligero, portátil y fácil de usar" at bounding box center [546, 268] width 81 height 19
click at [530, 304] on p "Asequible y duradero" at bounding box center [546, 301] width 81 height 9
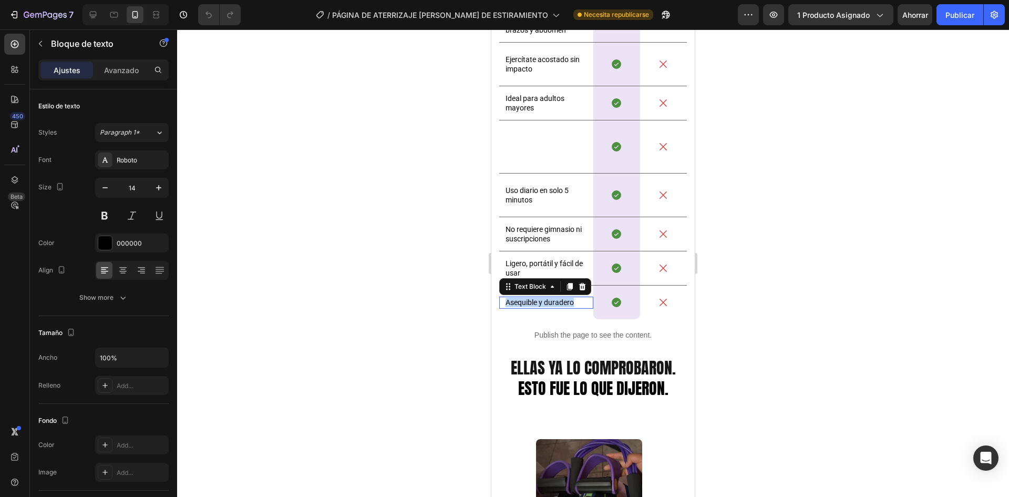
click at [530, 304] on p "Asequible y duradero" at bounding box center [546, 301] width 81 height 9
drag, startPoint x: 627, startPoint y: 213, endPoint x: 604, endPoint y: 218, distance: 24.2
click at [627, 213] on div "Icon Row" at bounding box center [616, 194] width 47 height 43
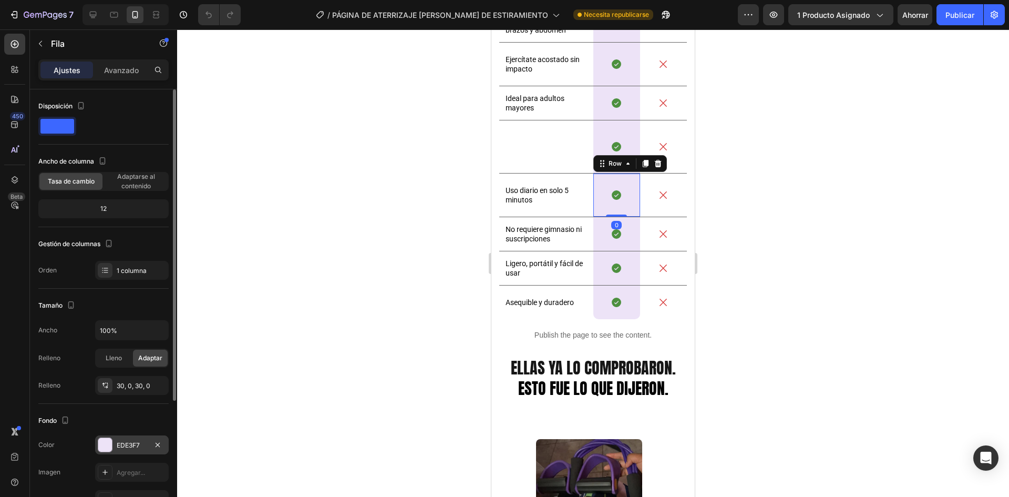
click at [113, 438] on div "EDE3F7" at bounding box center [132, 444] width 74 height 19
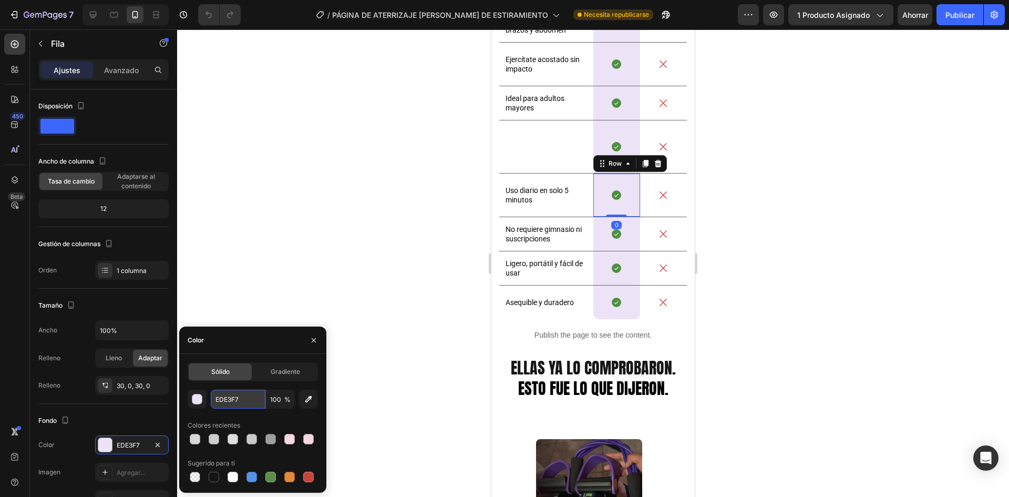
click at [251, 400] on input "EDE3F7" at bounding box center [238, 398] width 55 height 19
click at [774, 13] on icon "button" at bounding box center [773, 14] width 11 height 11
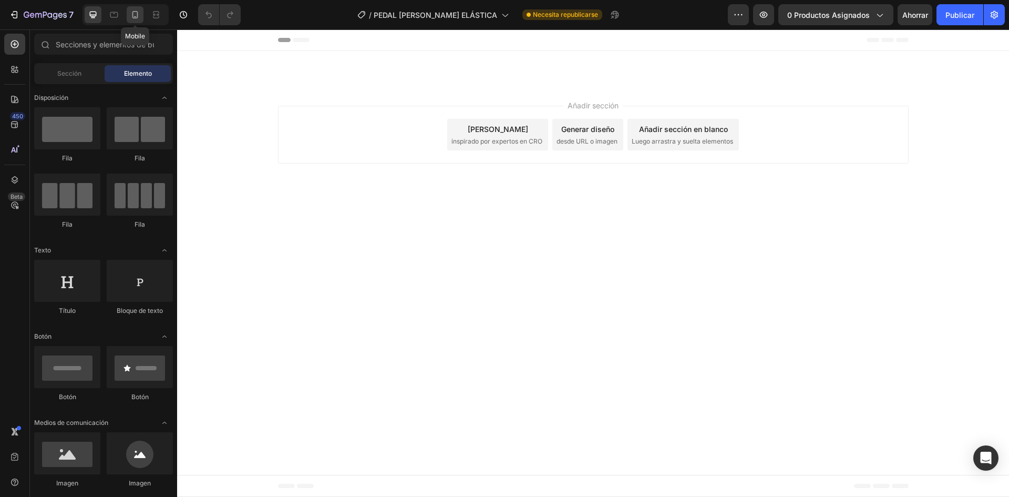
click at [129, 11] on div at bounding box center [135, 14] width 17 height 17
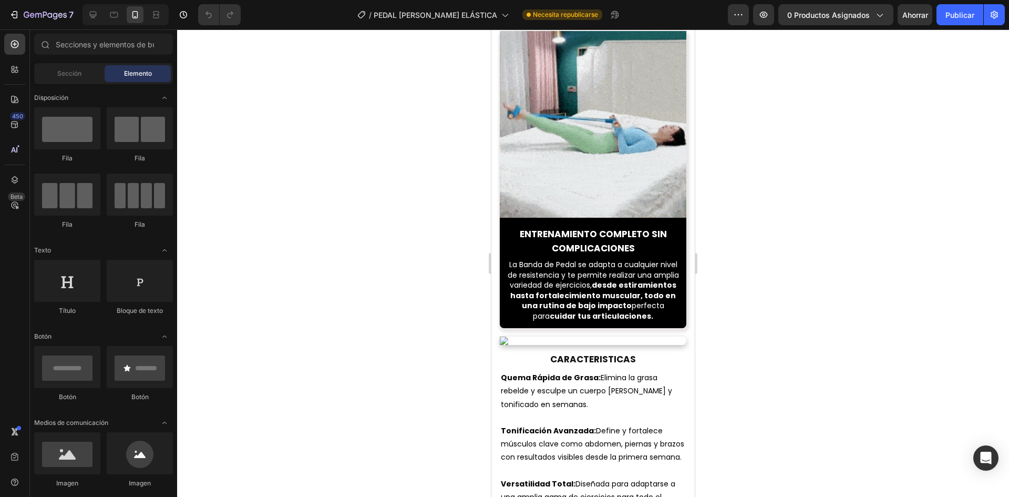
scroll to position [1366, 0]
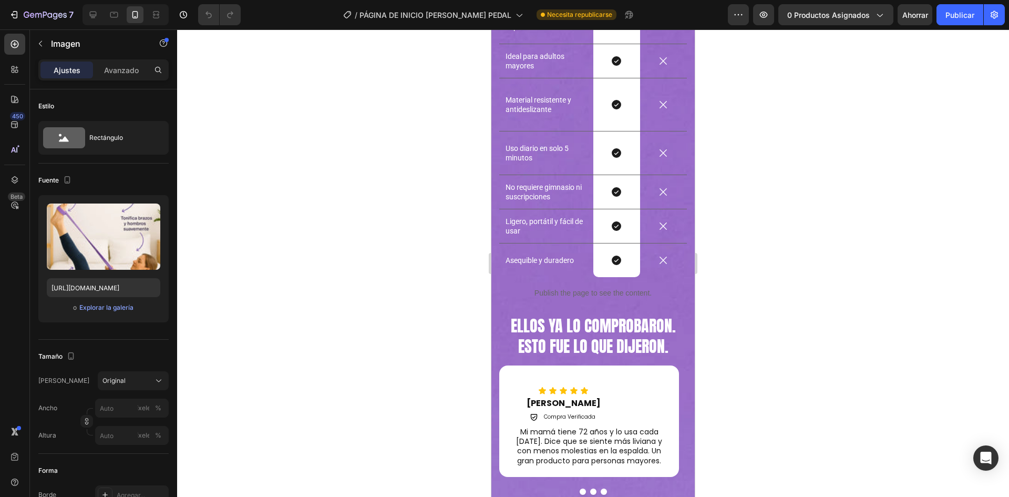
scroll to position [2260, 0]
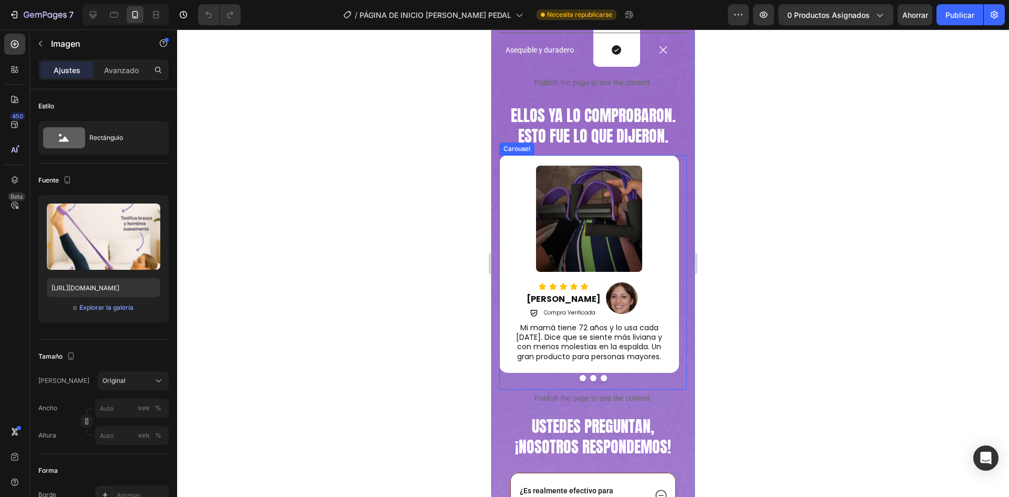
click at [590, 381] on button "Dot" at bounding box center [593, 378] width 6 height 6
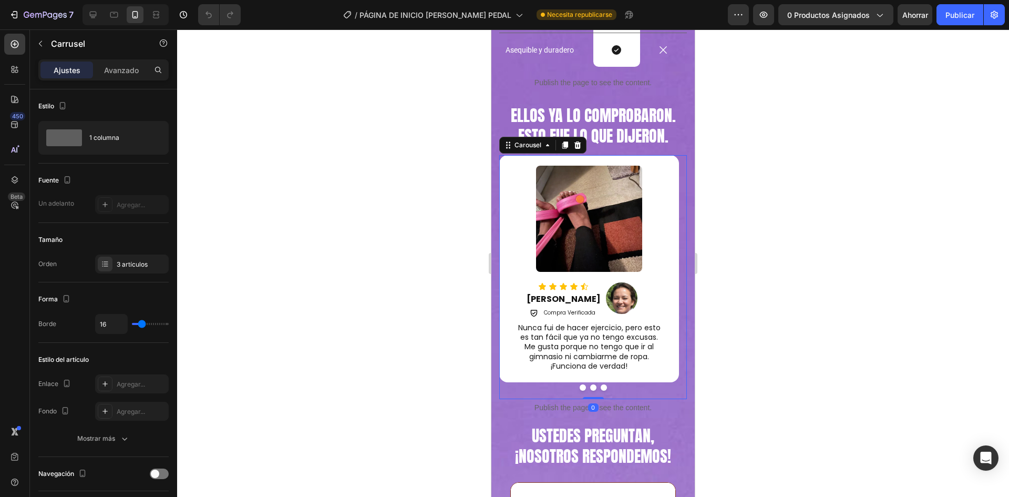
click at [604, 390] on div at bounding box center [593, 387] width 188 height 6
click at [601, 390] on button "Dot" at bounding box center [604, 387] width 6 height 6
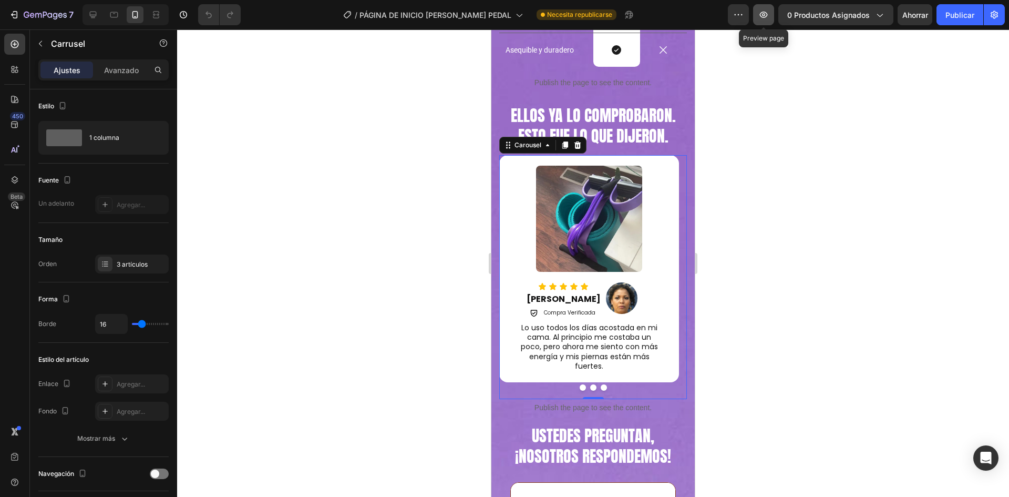
click at [768, 18] on icon "button" at bounding box center [763, 14] width 11 height 11
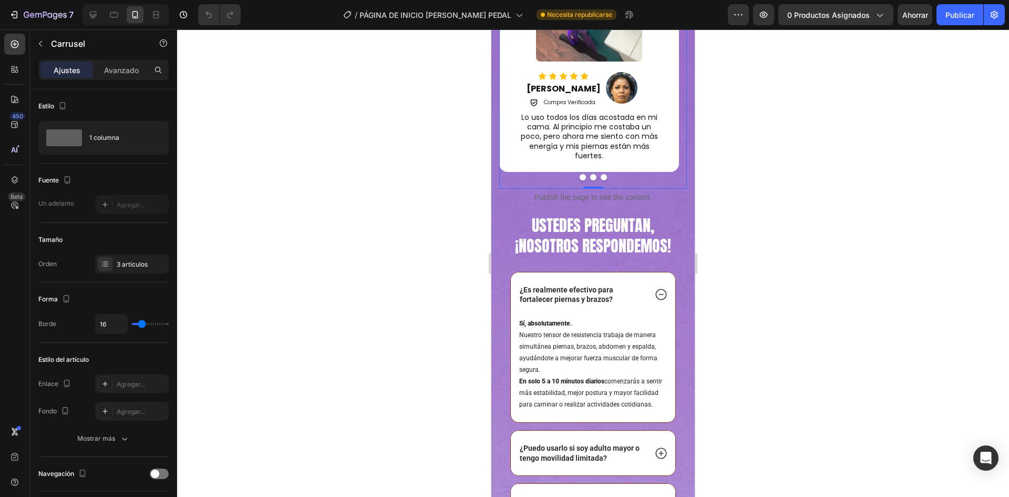
scroll to position [2575, 0]
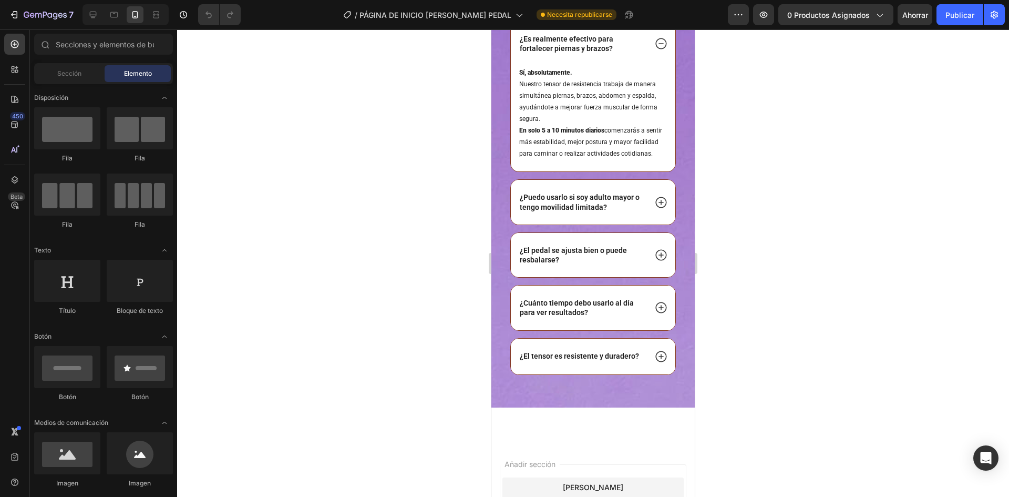
scroll to position [2639, 0]
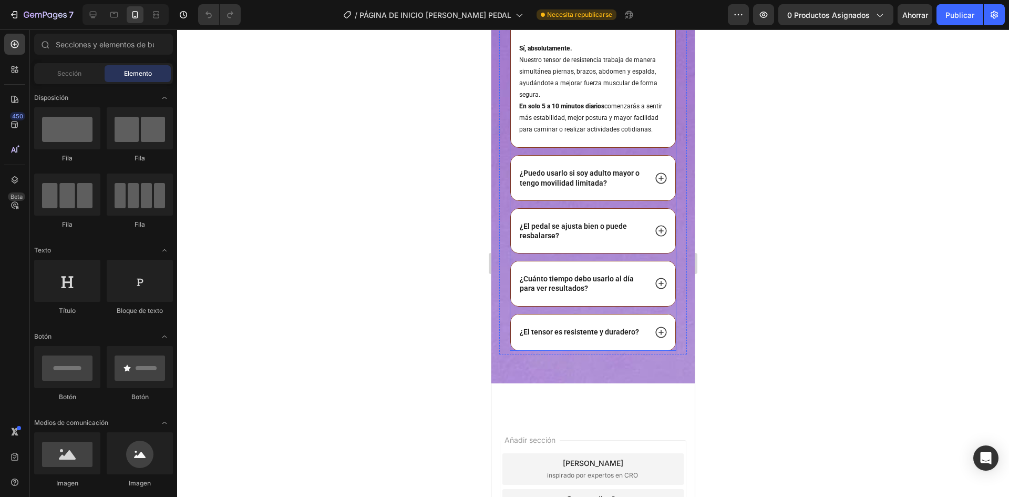
click at [579, 29] on p "¿Es realmente efectivo para fortalecer piernas y brazos?" at bounding box center [582, 19] width 125 height 19
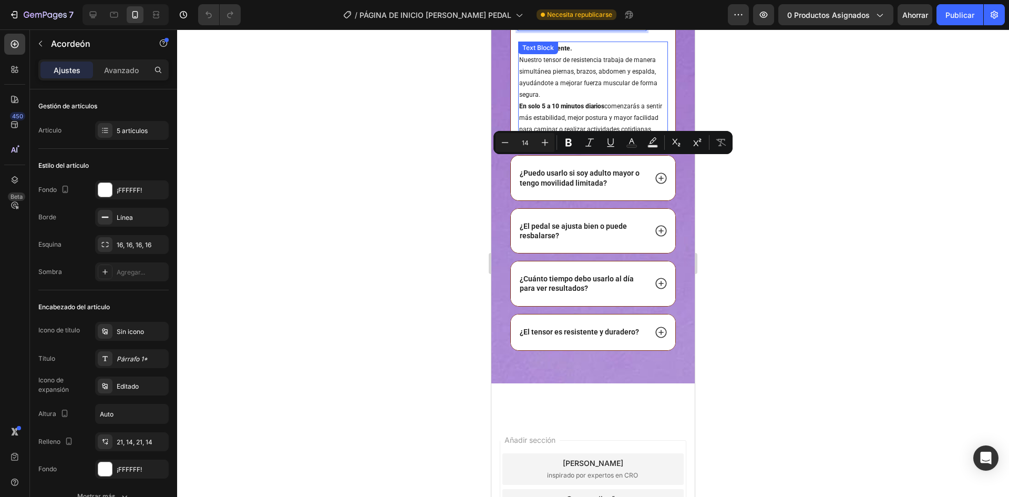
click at [569, 98] on span "Nuestro tensor de resistencia trabaja de manera simultánea piernas, brazos, abd…" at bounding box center [588, 77] width 138 height 42
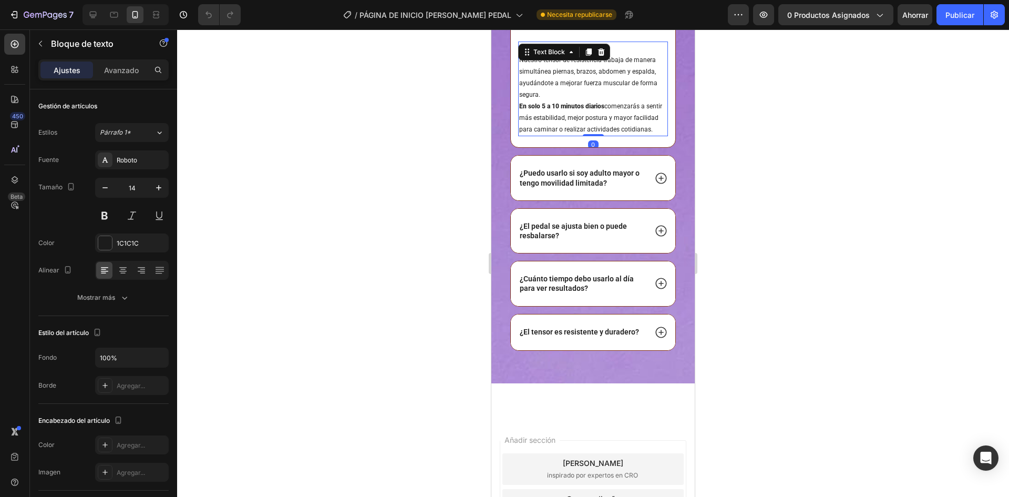
click at [548, 135] on p "Sí, absolutamente. Nuestro tensor de resistencia trabaja de manera simultánea p…" at bounding box center [593, 89] width 148 height 92
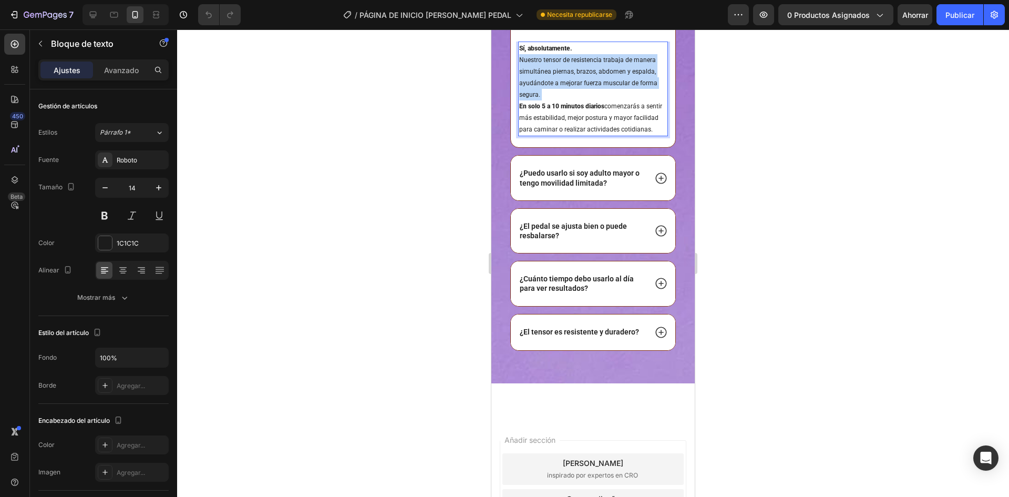
click at [547, 135] on p "Sí, absolutamente. Nuestro tensor de resistencia trabaja de manera simultánea p…" at bounding box center [593, 89] width 148 height 92
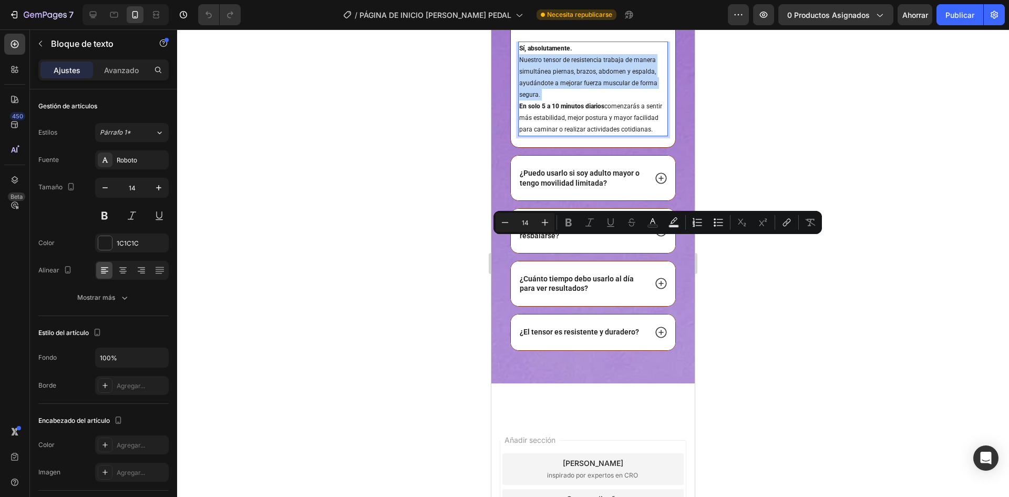
click at [549, 135] on p "Sí, absolutamente. Nuestro tensor de resistencia trabaja de manera simultánea p…" at bounding box center [593, 89] width 148 height 92
type input "12"
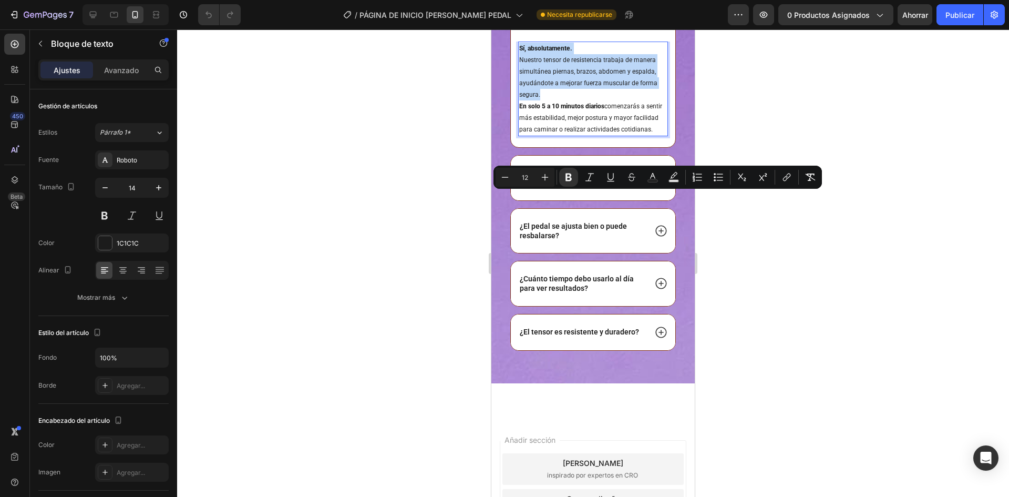
drag, startPoint x: 550, startPoint y: 243, endPoint x: 519, endPoint y: 198, distance: 54.8
click at [519, 136] on div "Sí, absolutamente. Nuestro tensor de resistencia trabaja de manera simultánea p…" at bounding box center [593, 89] width 150 height 95
copy p "Sí, absolutamente. Nuestro tensor de resistencia trabaja de manera simultánea p…"
click at [574, 187] on p "¿Puedo usarlo si soy adulto mayor o tengo movilidad limitada?" at bounding box center [582, 177] width 125 height 19
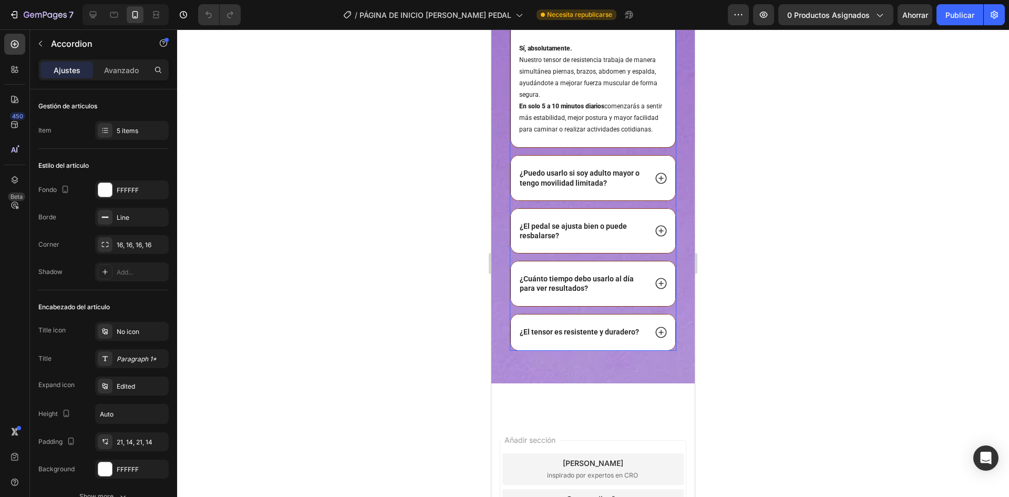
click at [574, 187] on p "¿Puedo usarlo si soy adulto mayor o tengo movilidad limitada?" at bounding box center [582, 177] width 125 height 19
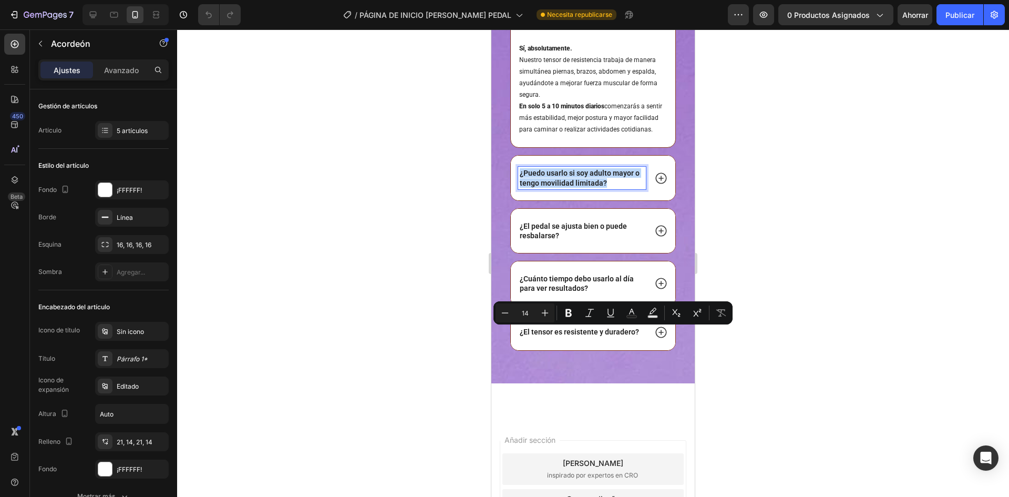
copy p "¿Puedo usarlo si soy adulto mayor o tengo movilidad limitada?"
click at [654, 185] on icon at bounding box center [661, 178] width 14 height 14
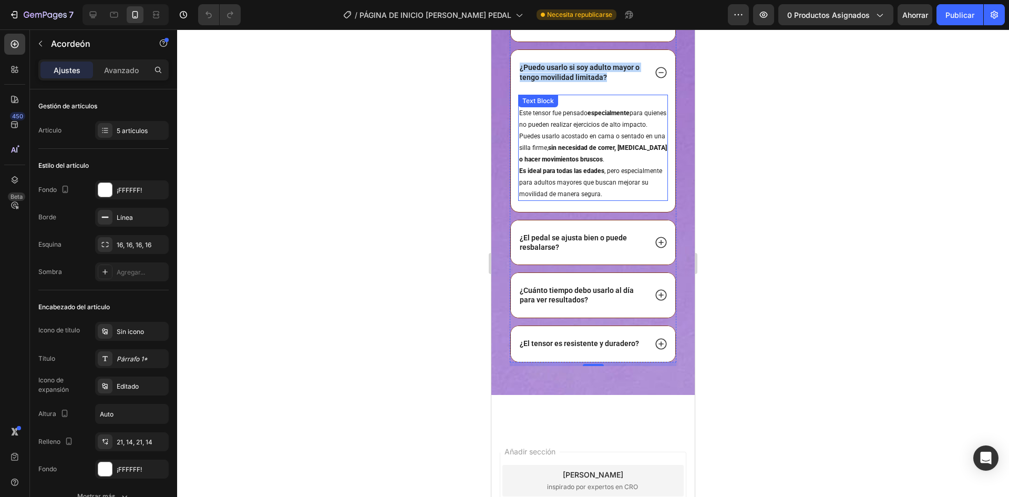
click at [554, 200] on p "Claro que sí. Este tensor fue pensado especialmente para quienes no pueden real…" at bounding box center [593, 148] width 148 height 104
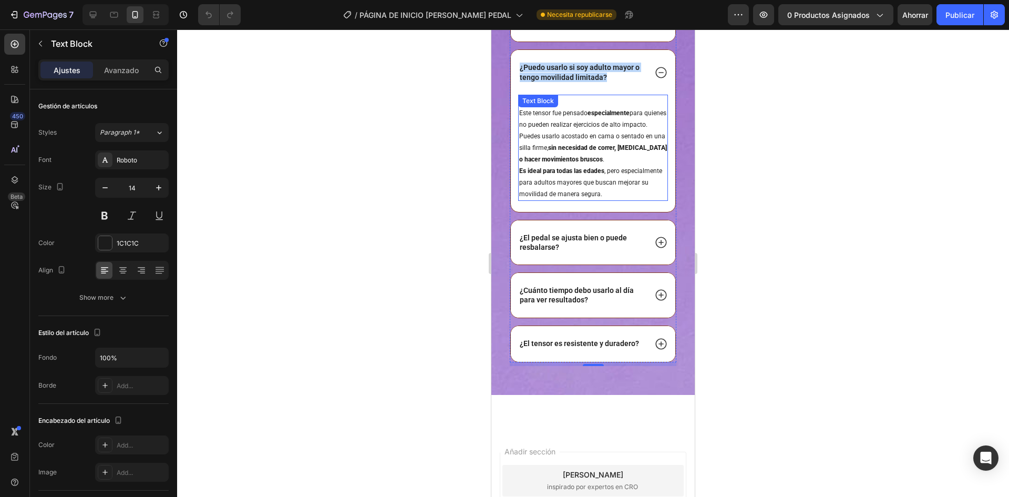
click at [554, 200] on p "Claro que sí. Este tensor fue pensado especialmente para quienes no pueden real…" at bounding box center [593, 148] width 148 height 104
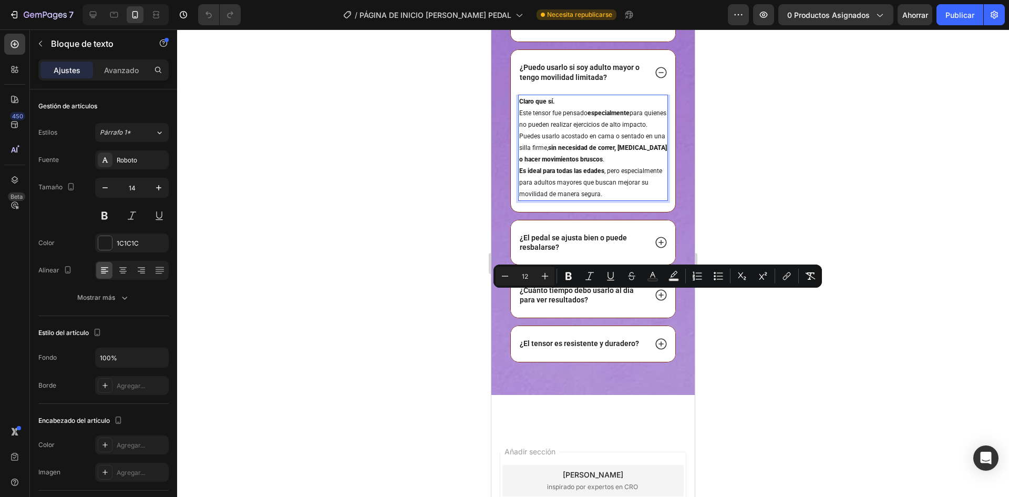
click at [559, 200] on p "Claro que sí. Este tensor fue pensado especialmente para quienes no pueden real…" at bounding box center [593, 148] width 148 height 104
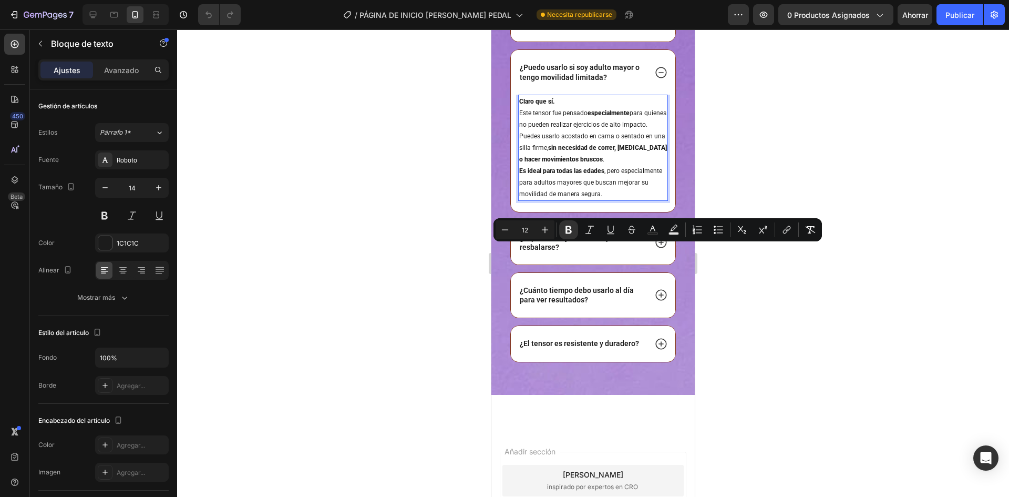
drag, startPoint x: 518, startPoint y: 248, endPoint x: 560, endPoint y: 285, distance: 56.2
click at [560, 201] on div "Claro que sí. Este tensor fue pensado especialmente para quienes no pueden real…" at bounding box center [593, 148] width 150 height 106
copy p "Claro que sí. Este tensor fue pensado especialmente para quienes no pueden real…"
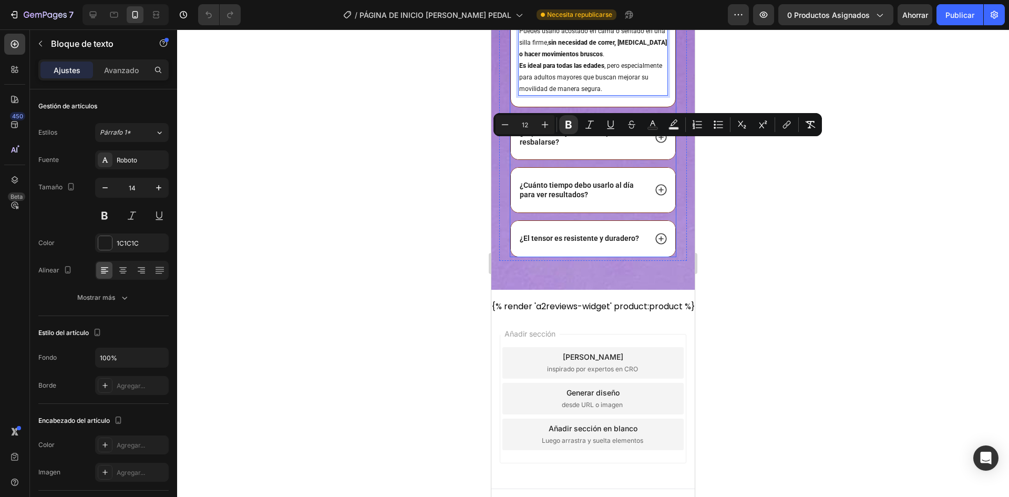
click at [655, 142] on icon at bounding box center [660, 136] width 11 height 11
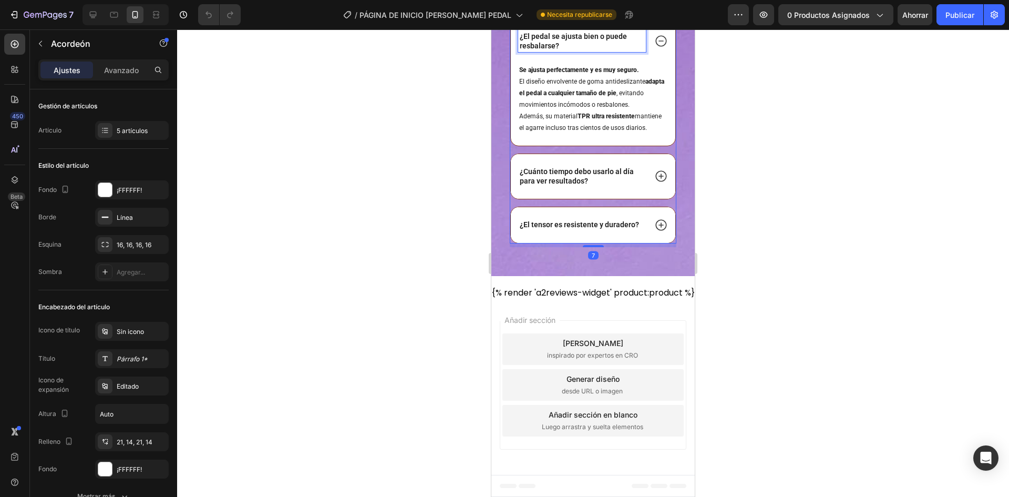
click at [565, 50] on p "¿El pedal se ajusta bien o puede resbalarse?" at bounding box center [582, 41] width 125 height 19
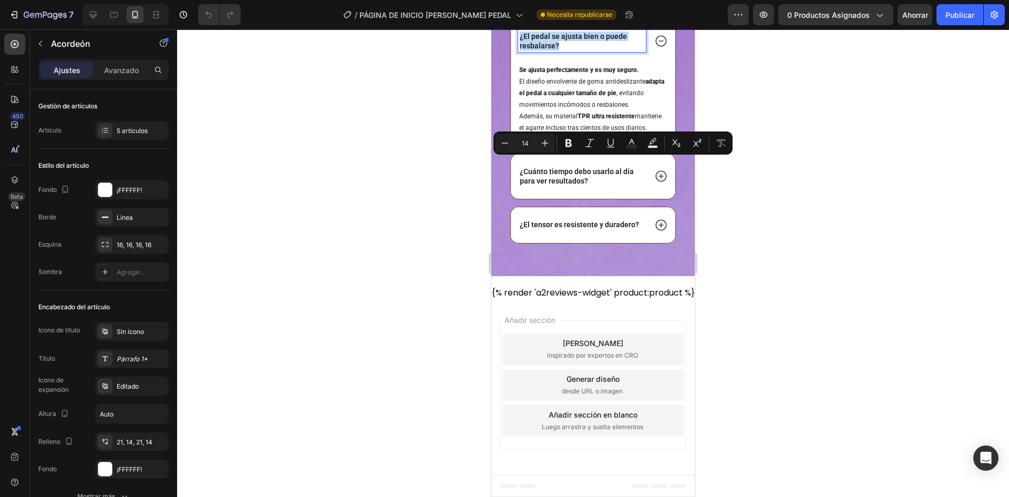
copy p "¿El pedal se ajusta bien o puede resbalarse?"
click at [549, 131] on span "Además, su material TPR ultra resistente mantiene el agarre incluso tras ciento…" at bounding box center [590, 121] width 142 height 19
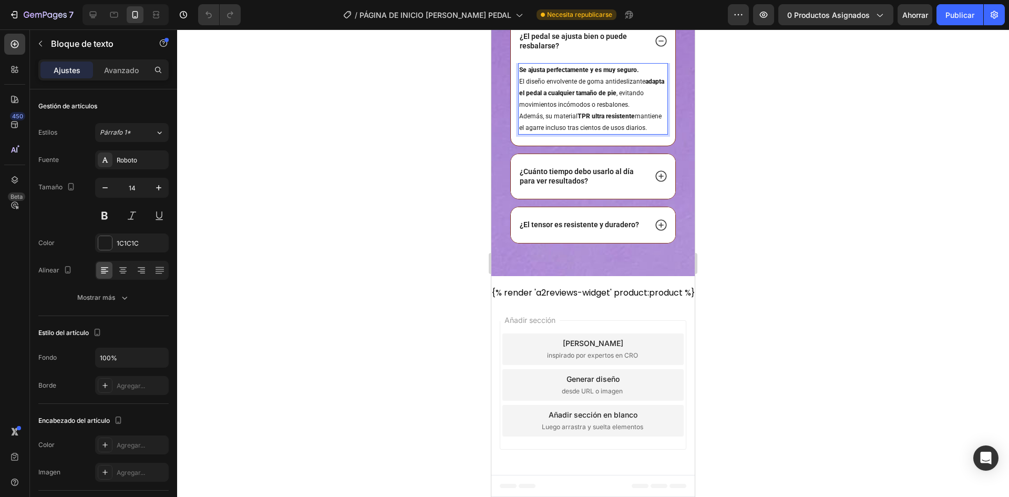
click at [655, 108] on span "El diseño envolvente de goma antideslizante adapta el pedal a cualquier tamaño …" at bounding box center [591, 93] width 145 height 30
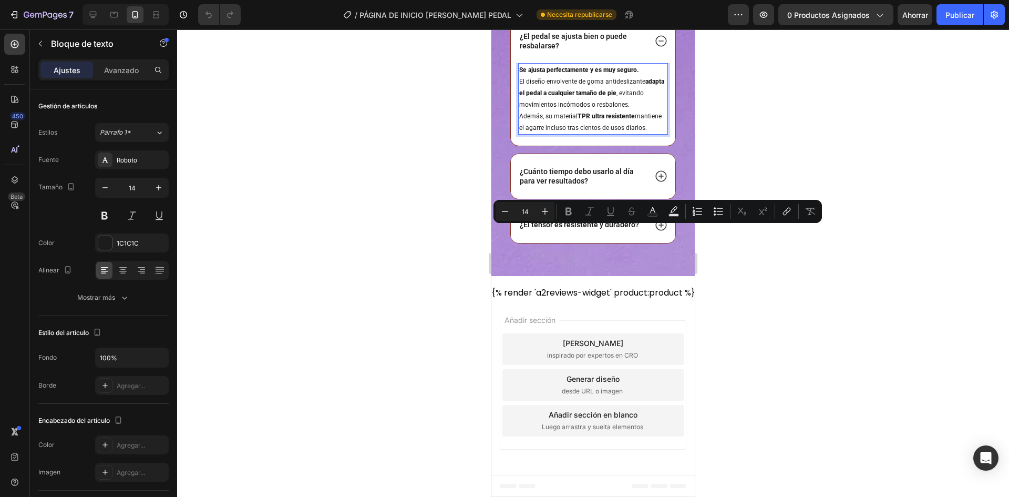
click at [655, 108] on span "El diseño envolvente de goma antideslizante adapta el pedal a cualquier tamaño …" at bounding box center [591, 93] width 145 height 30
type input "12"
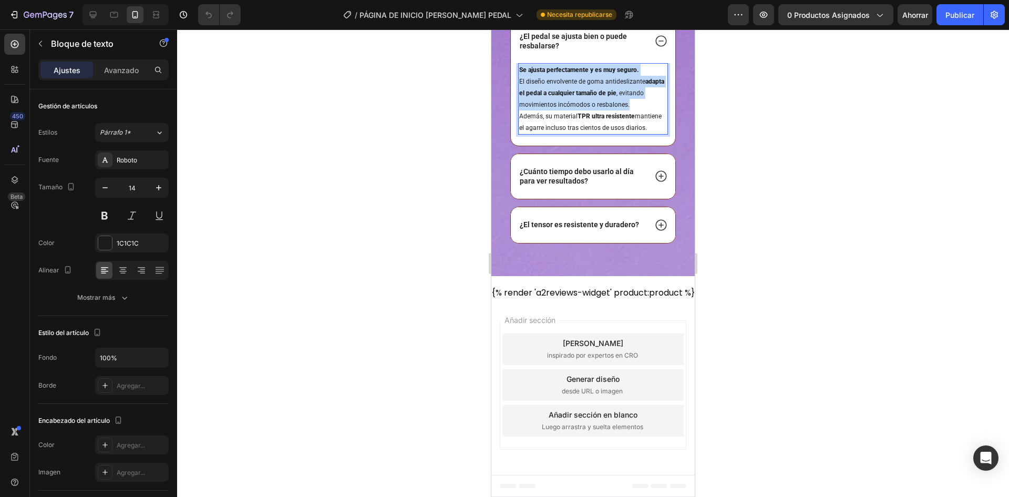
drag, startPoint x: 655, startPoint y: 232, endPoint x: 521, endPoint y: 199, distance: 138.5
click at [521, 133] on p "Se ajusta perfectamente y es muy seguro. El diseño envolvente de goma antidesli…" at bounding box center [593, 98] width 148 height 69
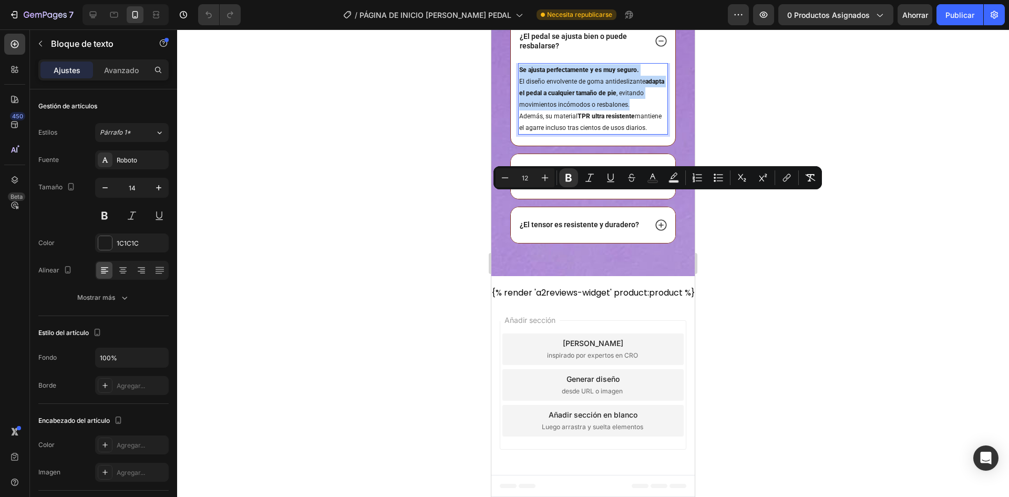
copy p "Se ajusta perfectamente y es muy seguro. El diseño envolvente de goma antidesli…"
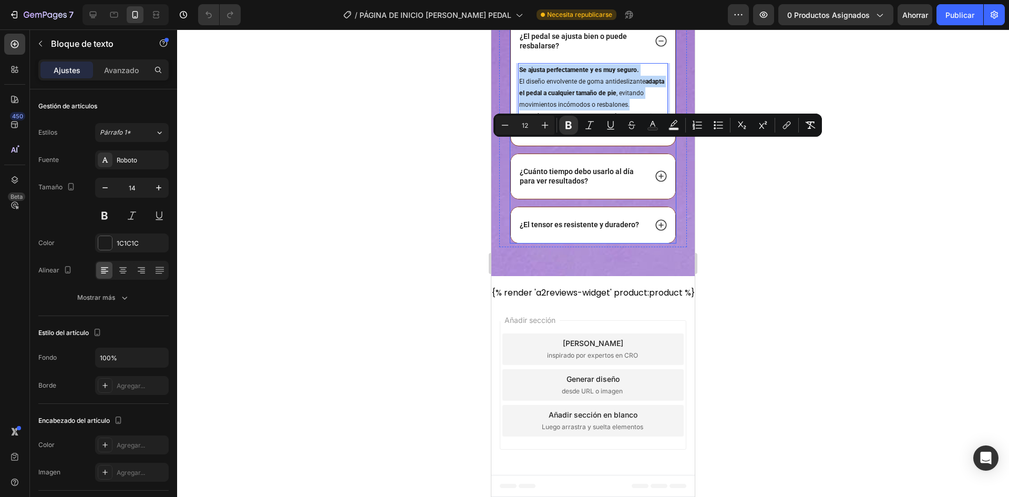
scroll to position [2849, 0]
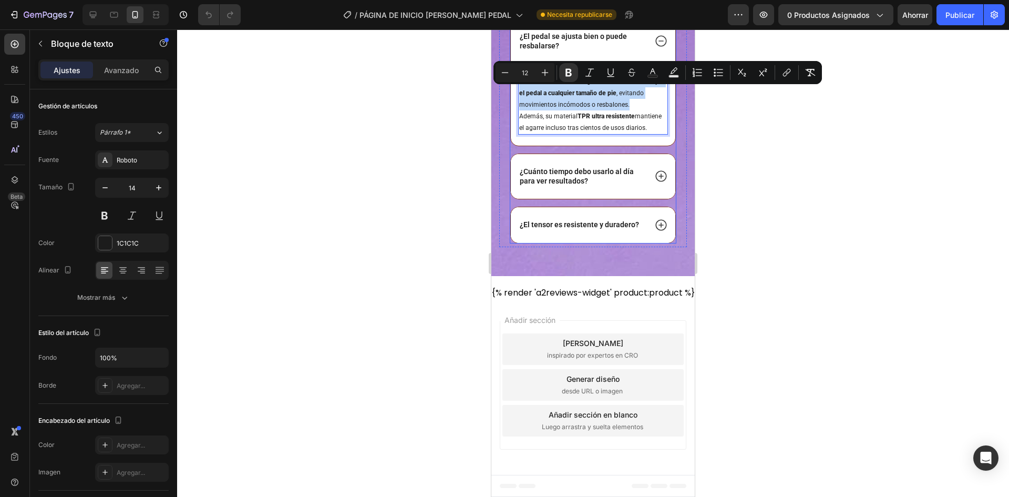
click at [655, 183] on icon at bounding box center [661, 176] width 14 height 14
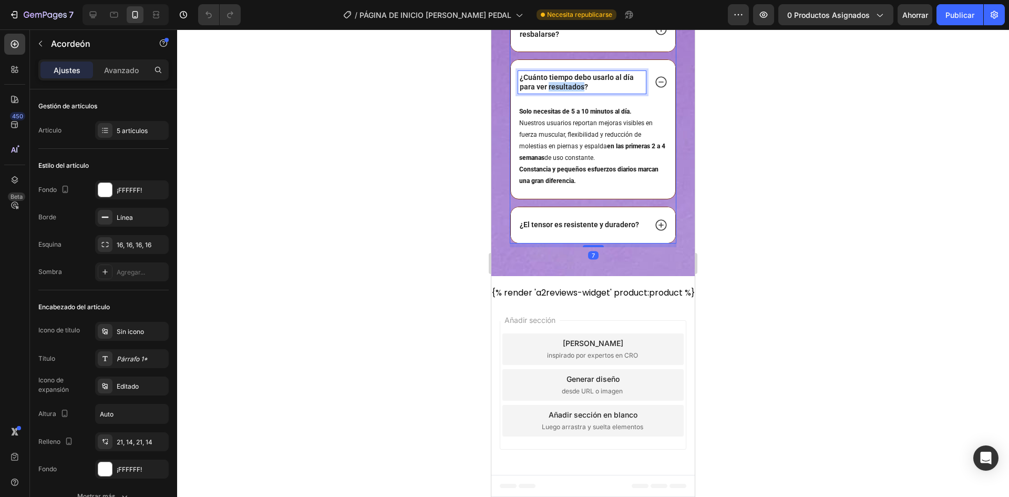
click at [574, 91] on p "¿Cuánto tiempo debo usarlo al día para ver resultados?" at bounding box center [582, 82] width 125 height 19
copy p "¿Cuánto tiempo debo usarlo al día para ver resultados?"
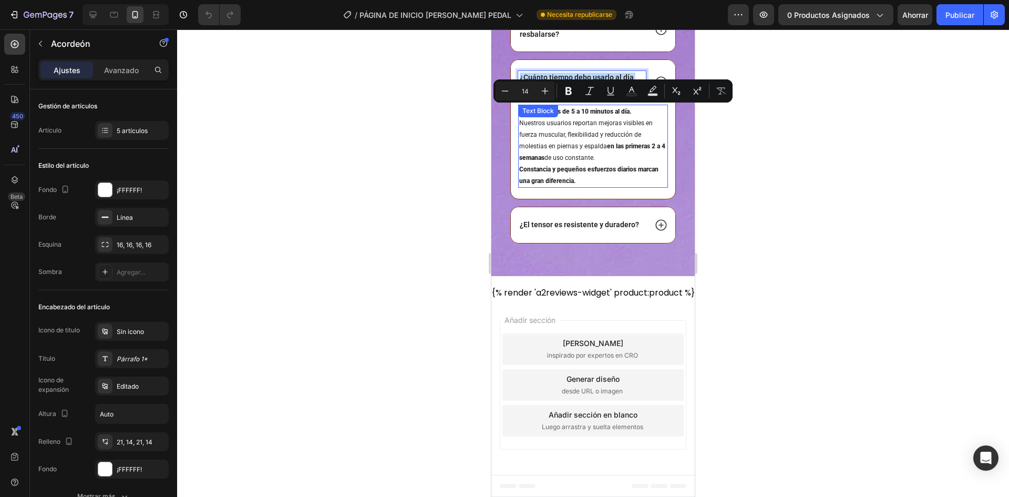
click at [602, 162] on p "Solo necesitas de 5 a 10 minutos al día. Nuestros usuarios reportan mejoras vis…" at bounding box center [593, 146] width 148 height 81
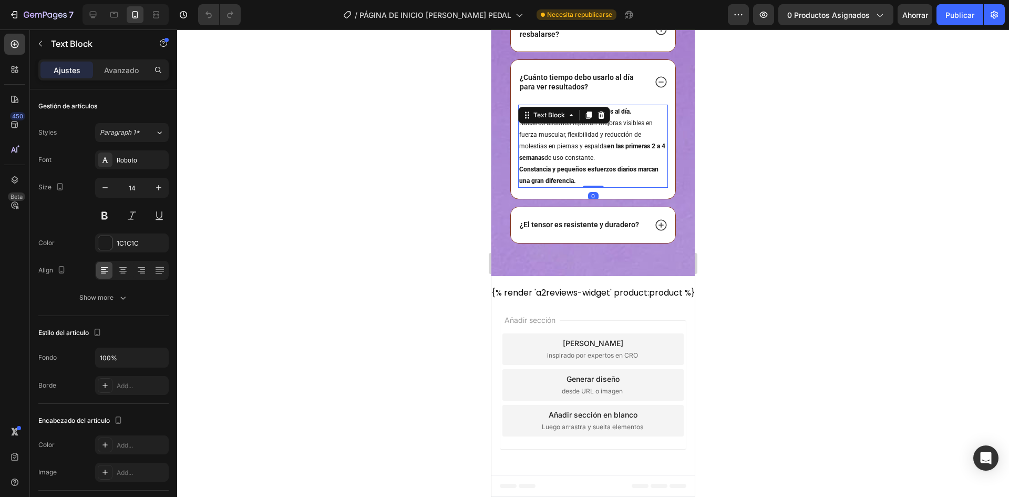
click at [602, 162] on p "Solo necesitas de 5 a 10 minutos al día. Nuestros usuarios reportan mejoras vis…" at bounding box center [593, 146] width 148 height 81
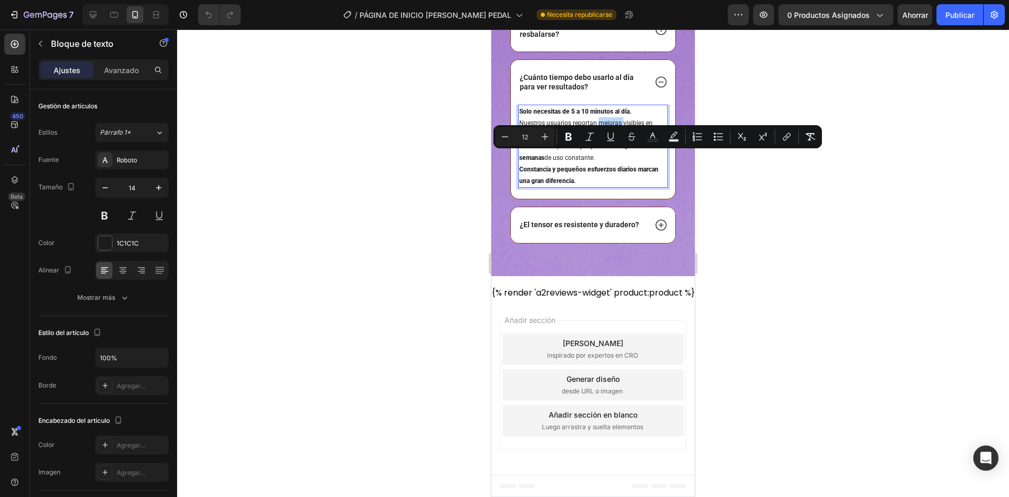
click at [601, 161] on span "Nuestros usuarios reportan mejoras visibles en fuerza muscular, flexibilidad y …" at bounding box center [592, 140] width 146 height 42
drag, startPoint x: 610, startPoint y: 191, endPoint x: 518, endPoint y: 152, distance: 99.8
click at [518, 152] on div "Solo necesitas de 5 a 10 minutos al día. Nuestros usuarios reportan mejoras vis…" at bounding box center [593, 152] width 164 height 94
click at [542, 161] on span "Nuestros usuarios reportan mejoras visibles en fuerza muscular, flexibilidad y …" at bounding box center [592, 140] width 146 height 42
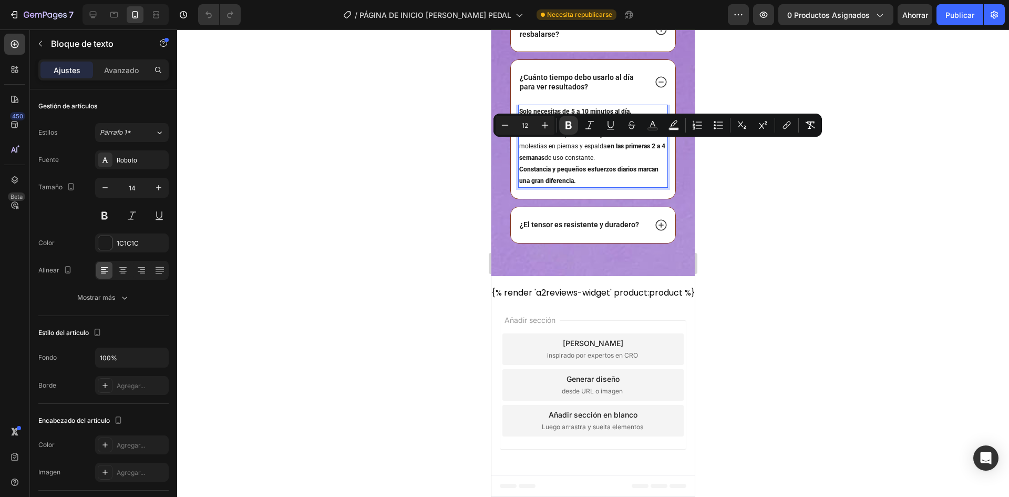
drag, startPoint x: 611, startPoint y: 191, endPoint x: 520, endPoint y: 146, distance: 102.0
click at [520, 146] on p "Solo necesitas de 5 a 10 minutos al día. Nuestros usuarios reportan mejoras vis…" at bounding box center [593, 146] width 148 height 81
copy p "Solo necesitas de 5 a 10 minutos al día. Nuestros usuarios reportan mejoras vis…"
click at [570, 229] on p "¿El tensor es resistente y duradero?" at bounding box center [579, 224] width 119 height 9
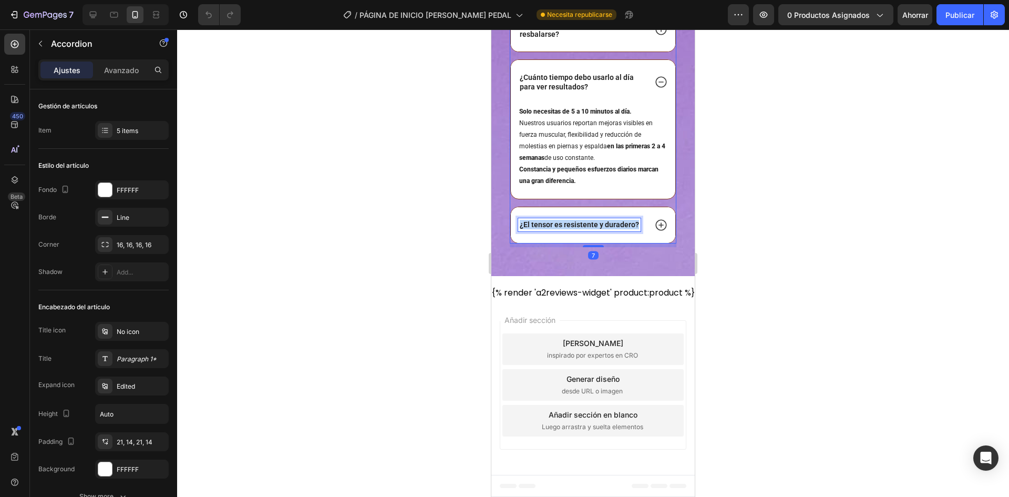
click at [570, 229] on p "¿El tensor es resistente y duradero?" at bounding box center [579, 224] width 119 height 9
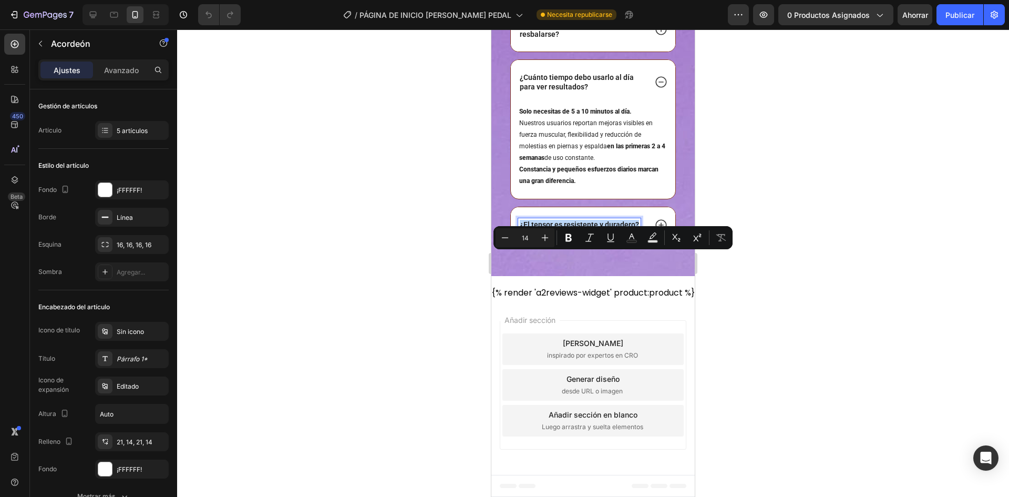
copy p "¿El tensor es resistente y duradero?"
click at [655, 230] on icon at bounding box center [660, 224] width 11 height 11
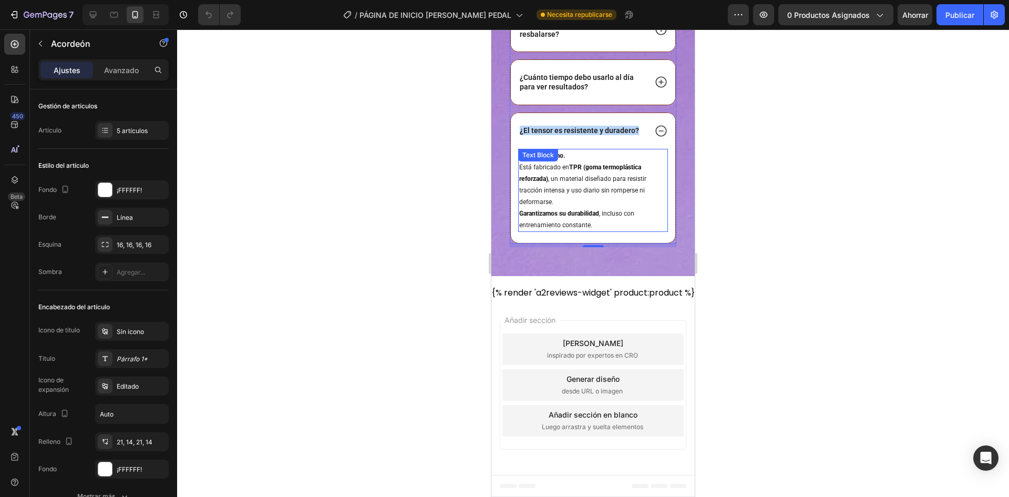
click at [563, 231] on p "Sí, y muchísimo. Está fabricado en TPR (goma termoplástica reforzada) , un mate…" at bounding box center [593, 190] width 148 height 81
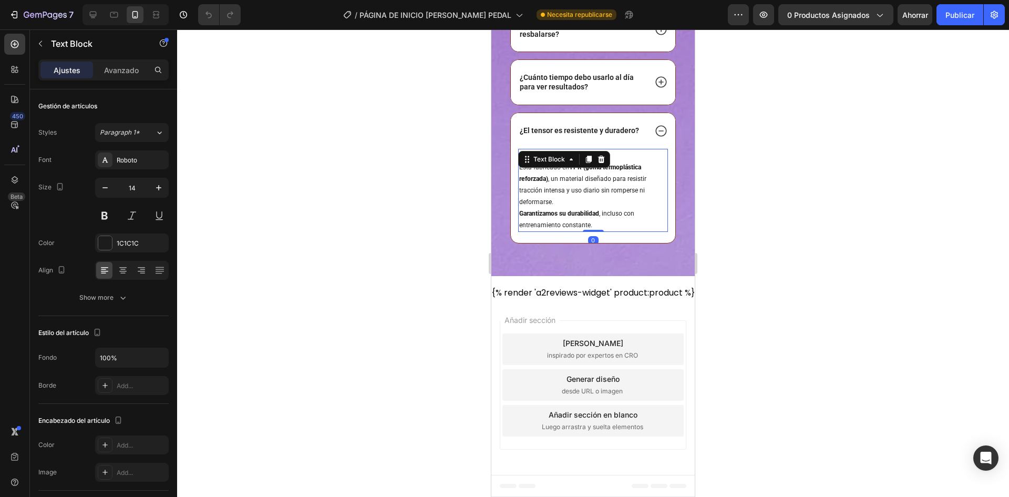
click at [563, 231] on p "Sí, y muchísimo. Está fabricado en TPR (goma termoplástica reforzada) , un mate…" at bounding box center [593, 190] width 148 height 81
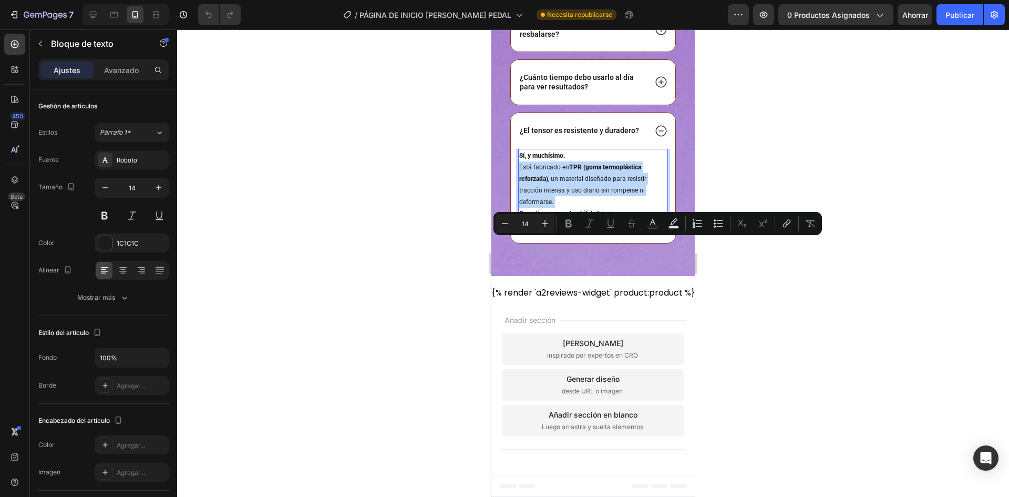
click at [560, 231] on p "Sí, y muchísimo. Está fabricado en TPR (goma termoplástica reforzada) , un mate…" at bounding box center [593, 190] width 148 height 81
type input "12"
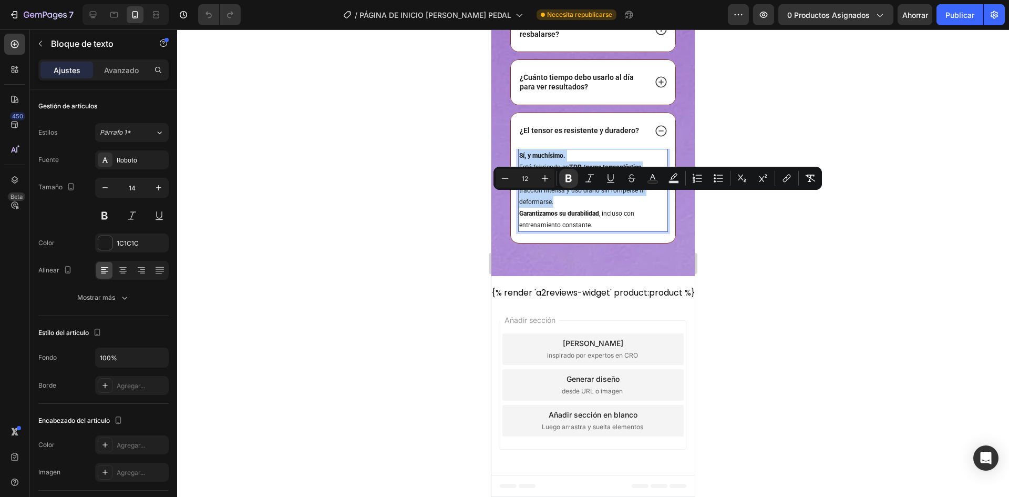
drag, startPoint x: 562, startPoint y: 243, endPoint x: 520, endPoint y: 202, distance: 59.1
click at [520, 202] on p "Sí, y muchísimo. Está fabricado en TPR (goma termoplástica reforzada) , un mate…" at bounding box center [593, 190] width 148 height 81
copy p "Sí, y muchísimo. Está fabricado en TPR (goma termoplástica reforzada) , un mate…"
